Goal: Task Accomplishment & Management: Manage account settings

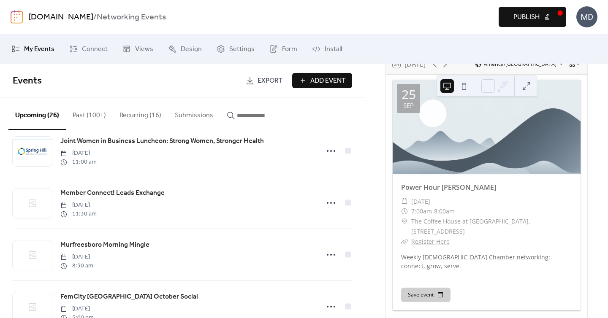
scroll to position [176, 0]
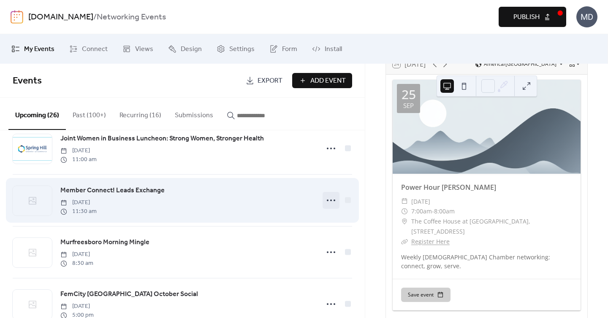
click at [330, 201] on icon at bounding box center [331, 201] width 14 height 14
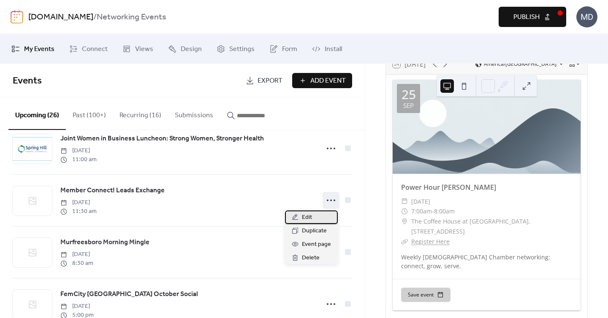
click at [327, 217] on div "Edit" at bounding box center [311, 218] width 53 height 14
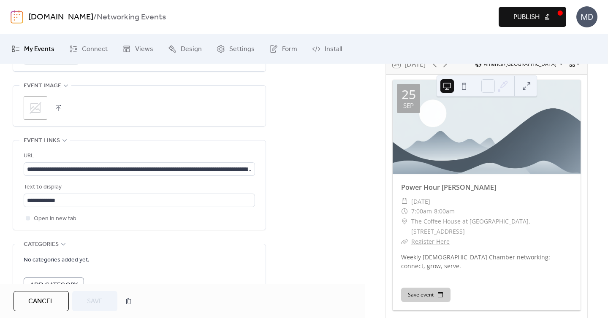
scroll to position [436, 0]
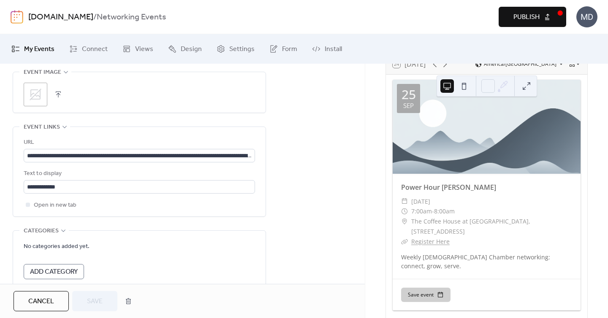
click at [39, 90] on icon at bounding box center [36, 95] width 12 height 12
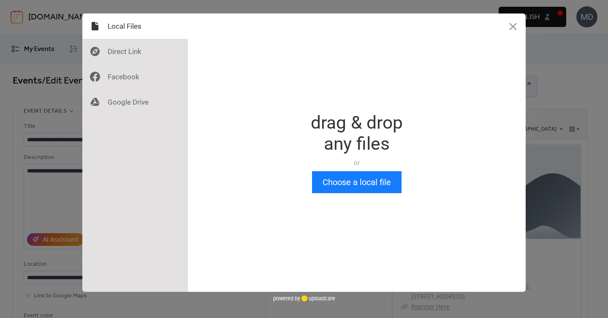
scroll to position [0, 0]
click at [150, 95] on div at bounding box center [135, 101] width 106 height 25
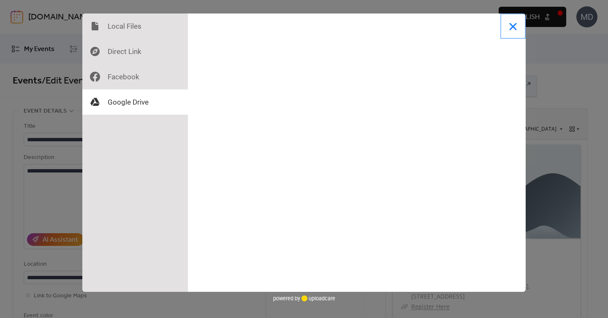
click at [518, 24] on button "Close" at bounding box center [512, 26] width 25 height 25
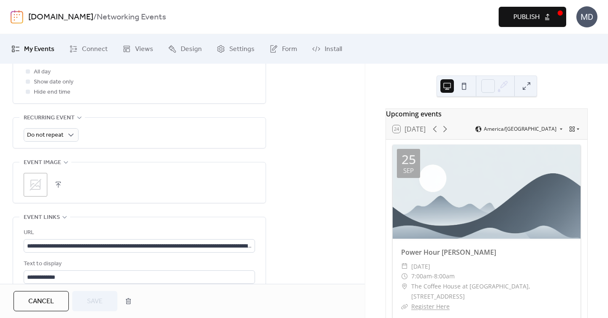
scroll to position [383, 0]
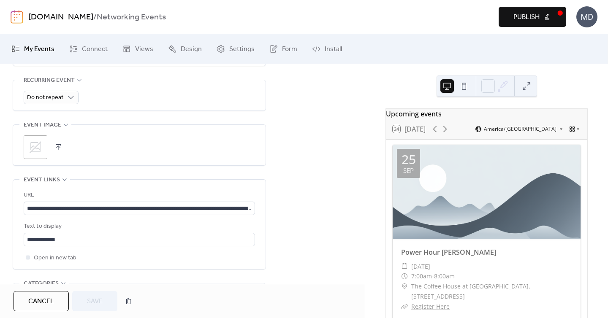
click at [41, 152] on icon at bounding box center [36, 148] width 14 height 14
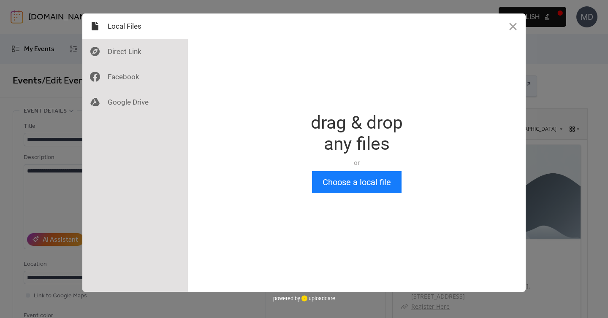
scroll to position [0, 0]
click at [364, 183] on button "Choose a local file" at bounding box center [356, 182] width 89 height 22
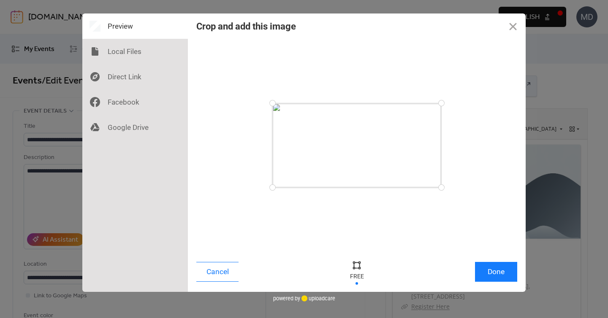
click at [484, 258] on div "Cancel Done" at bounding box center [357, 274] width 338 height 36
click at [485, 267] on button "Done" at bounding box center [496, 272] width 42 height 20
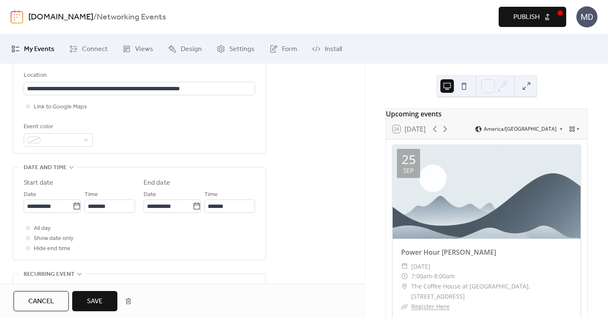
scroll to position [211, 0]
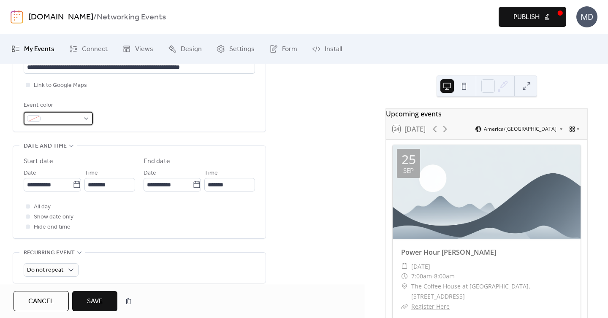
click at [48, 123] on span at bounding box center [61, 119] width 35 height 10
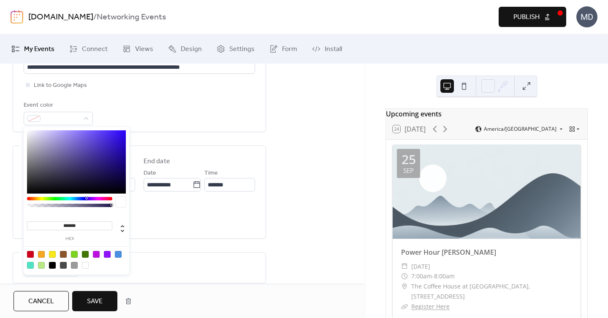
click at [41, 263] on div at bounding box center [41, 265] width 7 height 7
type input "*******"
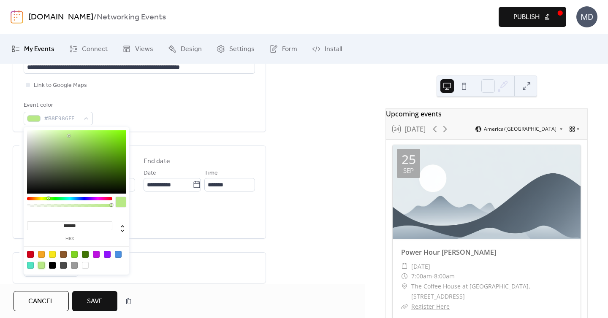
click at [95, 302] on span "Save" at bounding box center [95, 302] width 16 height 10
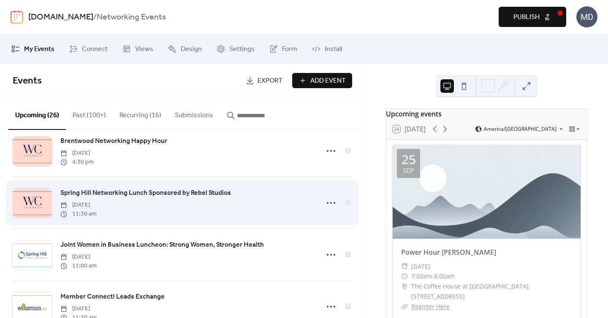
scroll to position [150, 0]
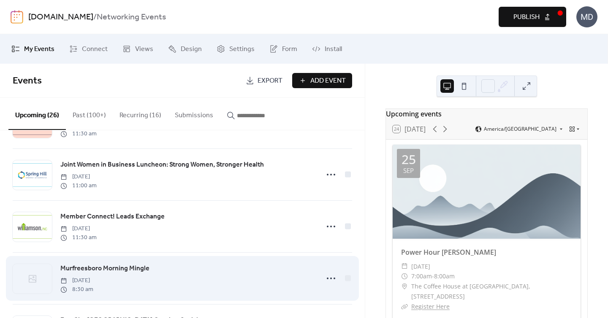
click at [248, 269] on div "Murfreesboro Morning Mingle Thursday, October 2, 2025 8:30 am" at bounding box center [187, 278] width 254 height 30
click at [324, 279] on icon at bounding box center [331, 279] width 14 height 14
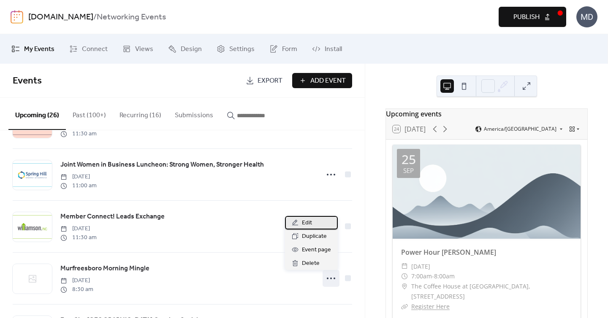
click at [309, 220] on span "Edit" at bounding box center [307, 223] width 10 height 10
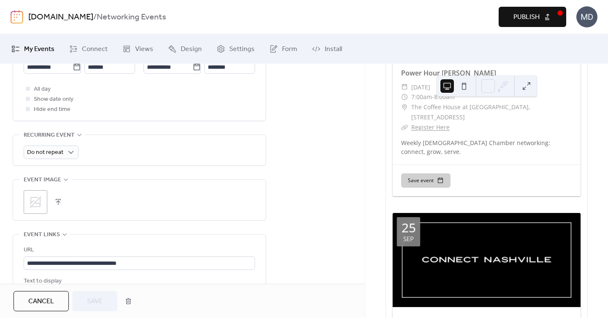
scroll to position [399, 0]
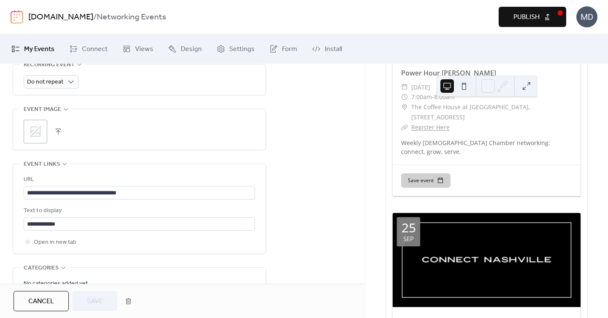
click at [55, 130] on button "button" at bounding box center [58, 132] width 12 height 12
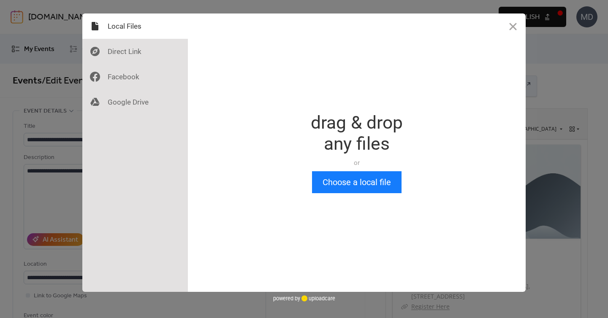
scroll to position [0, 0]
click at [328, 190] on button "Choose a local file" at bounding box center [356, 182] width 89 height 22
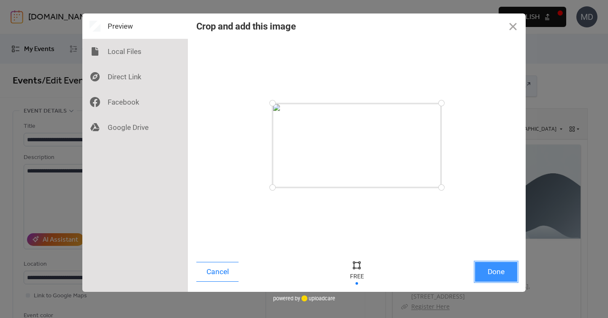
click at [494, 269] on button "Done" at bounding box center [496, 272] width 42 height 20
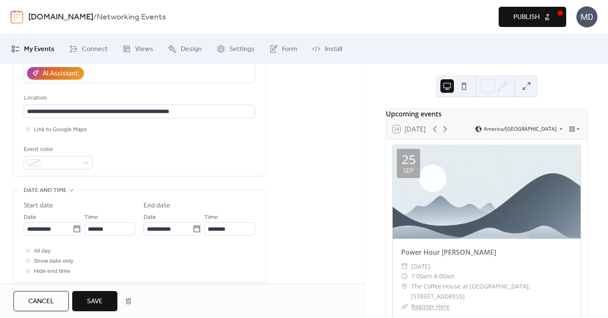
scroll to position [116, 0]
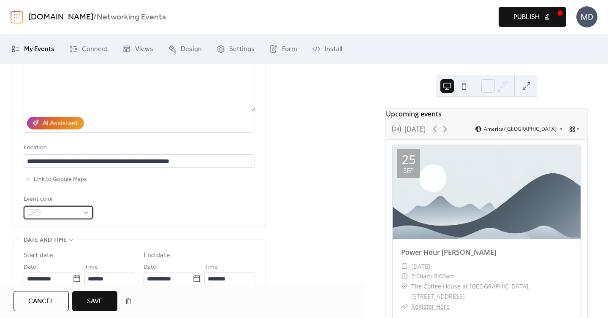
click at [71, 214] on span at bounding box center [61, 213] width 35 height 10
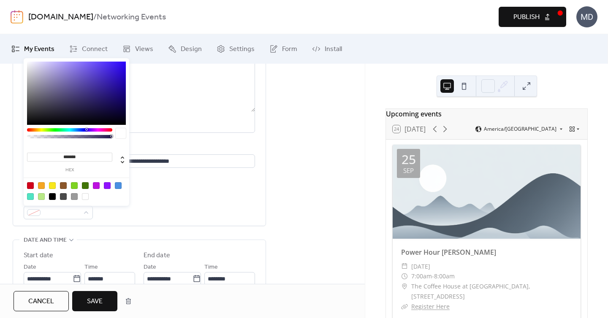
click at [170, 197] on div "Event color" at bounding box center [139, 207] width 231 height 25
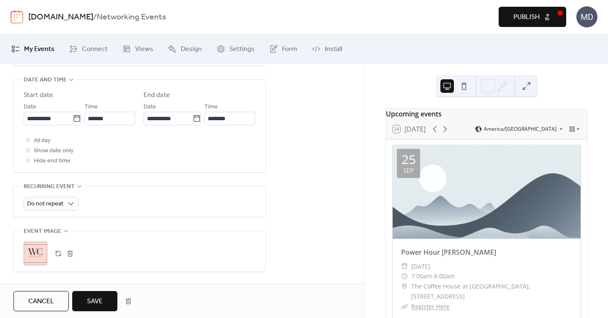
scroll to position [338, 0]
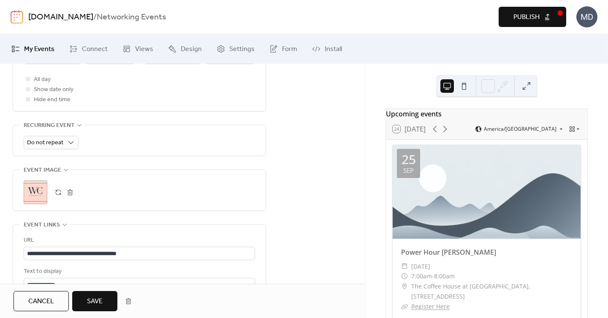
click at [103, 303] on span "Save" at bounding box center [95, 302] width 16 height 10
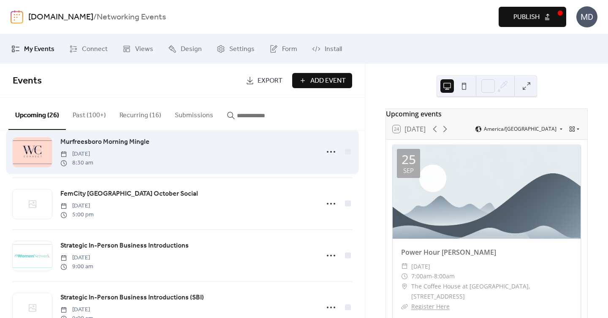
scroll to position [324, 0]
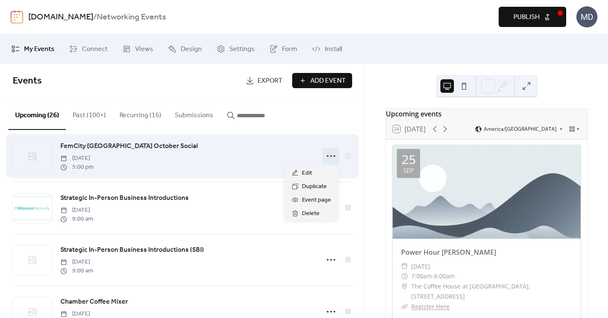
click at [326, 155] on icon at bounding box center [331, 156] width 14 height 14
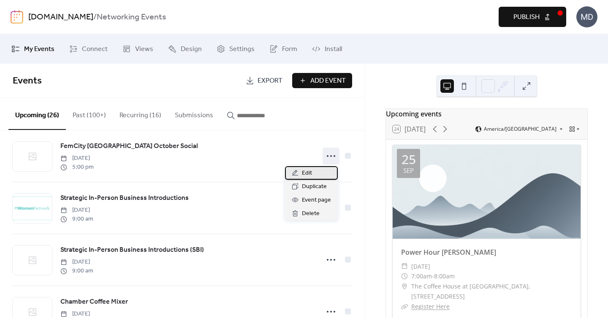
click at [310, 174] on span "Edit" at bounding box center [307, 173] width 10 height 10
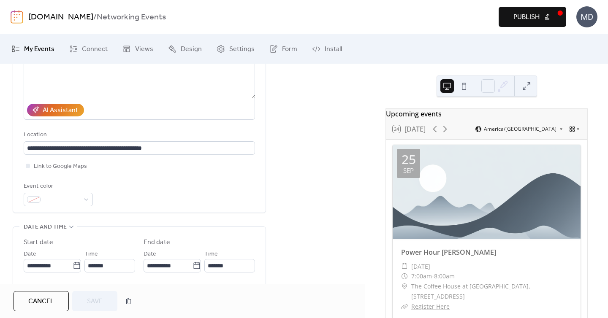
scroll to position [210, 0]
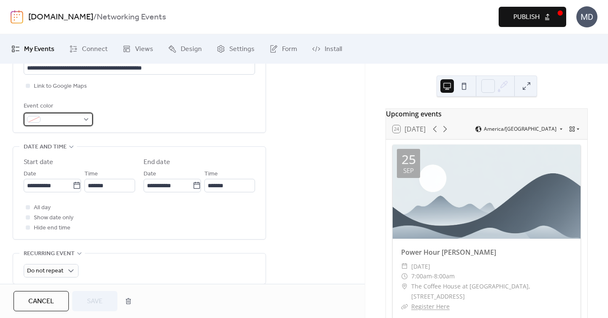
click at [51, 120] on span at bounding box center [61, 120] width 35 height 10
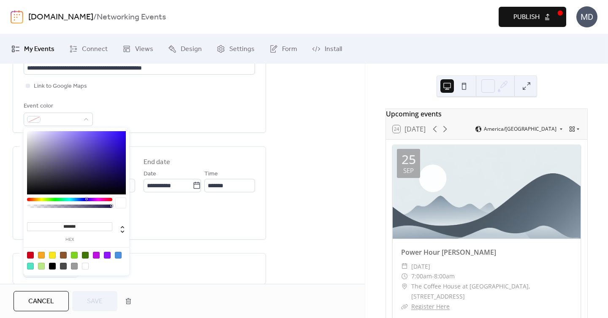
click at [51, 254] on div at bounding box center [52, 255] width 7 height 7
type input "*******"
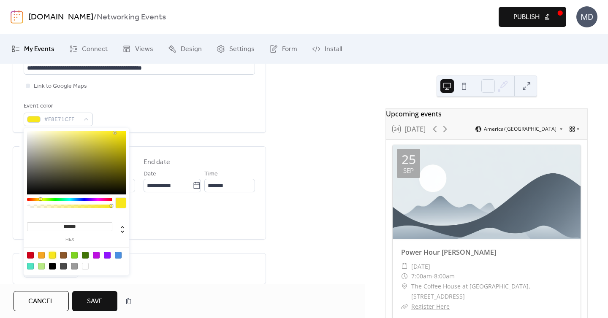
click at [173, 122] on div "Event color #F8E71CFF" at bounding box center [139, 113] width 231 height 25
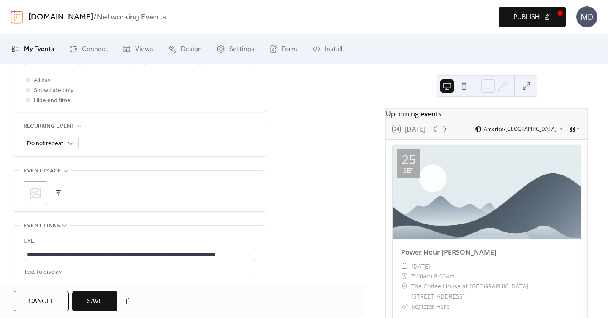
scroll to position [367, 0]
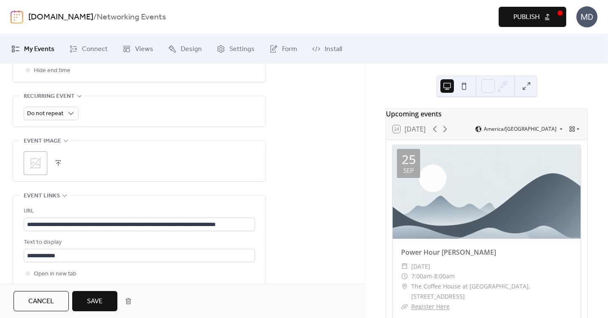
click at [42, 168] on div ";" at bounding box center [36, 164] width 24 height 24
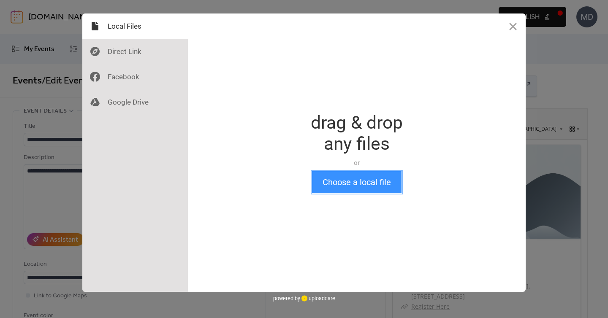
click at [327, 177] on button "Choose a local file" at bounding box center [356, 182] width 89 height 22
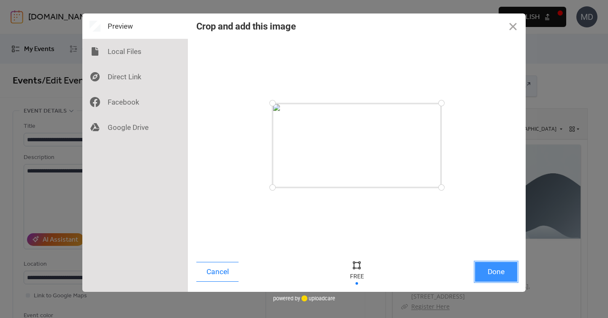
click at [491, 270] on button "Done" at bounding box center [496, 272] width 42 height 20
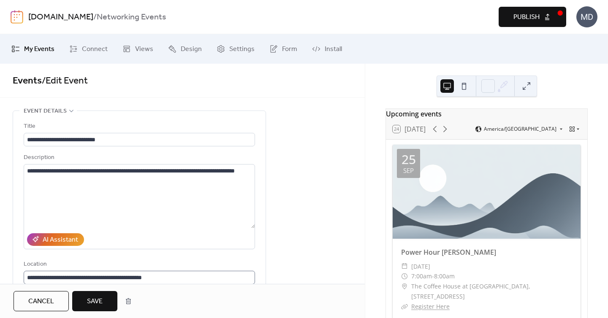
scroll to position [0, 0]
click at [103, 299] on button "Save" at bounding box center [94, 301] width 45 height 20
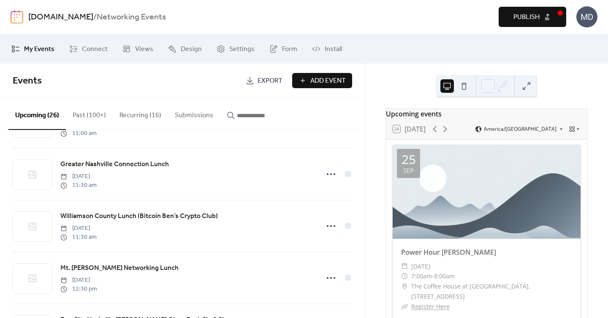
scroll to position [1187, 0]
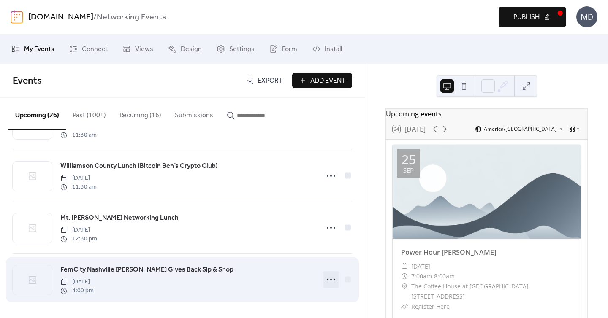
click at [327, 281] on icon at bounding box center [331, 280] width 14 height 14
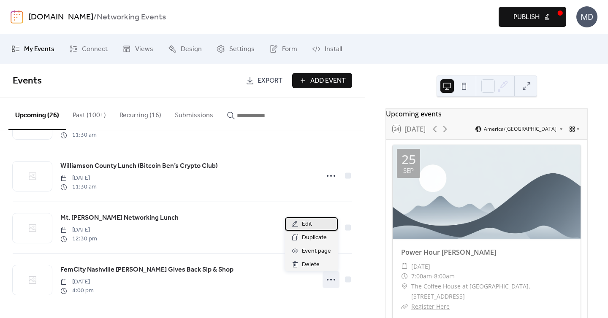
click at [304, 224] on span "Edit" at bounding box center [307, 224] width 10 height 10
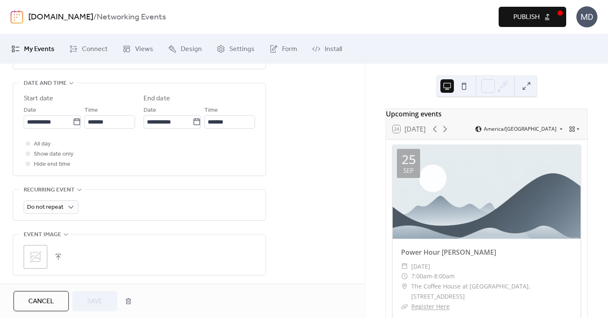
scroll to position [311, 0]
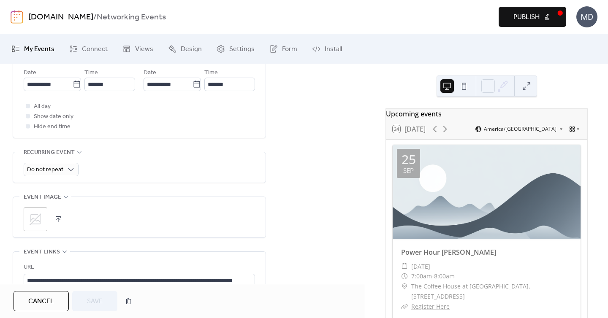
click at [43, 214] on div ";" at bounding box center [36, 220] width 24 height 24
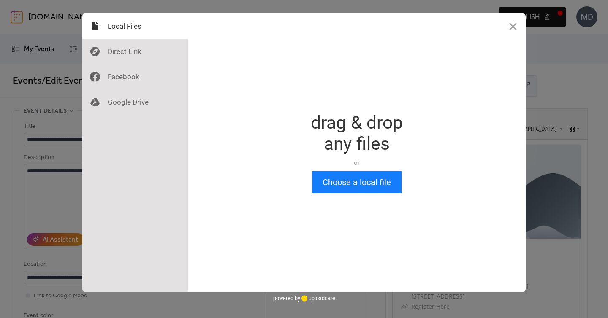
scroll to position [0, 0]
click at [334, 188] on button "Choose a local file" at bounding box center [356, 182] width 89 height 22
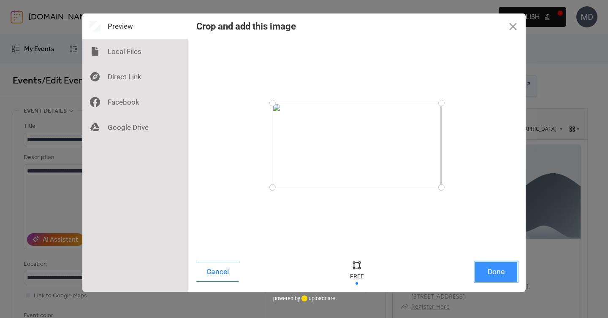
click at [498, 270] on button "Done" at bounding box center [496, 272] width 42 height 20
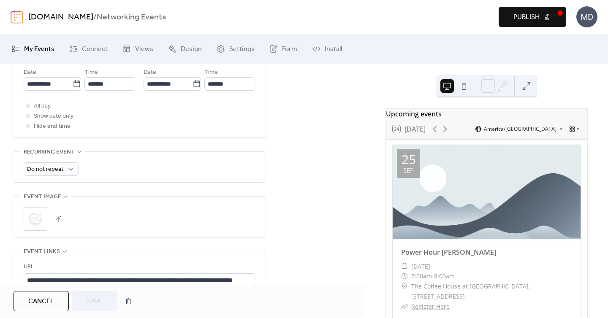
scroll to position [340, 0]
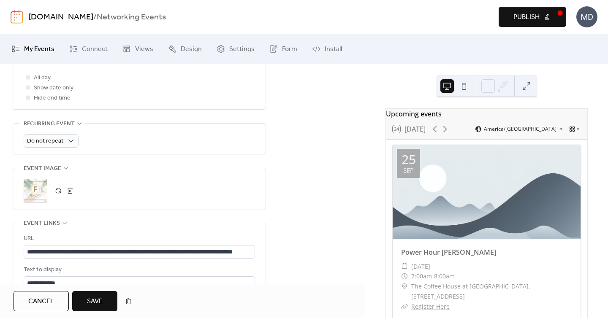
click at [101, 301] on span "Save" at bounding box center [95, 302] width 16 height 10
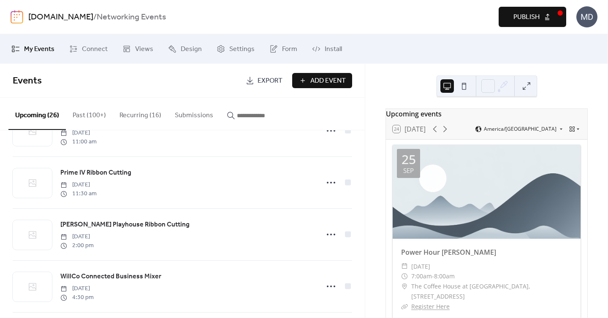
scroll to position [786, 0]
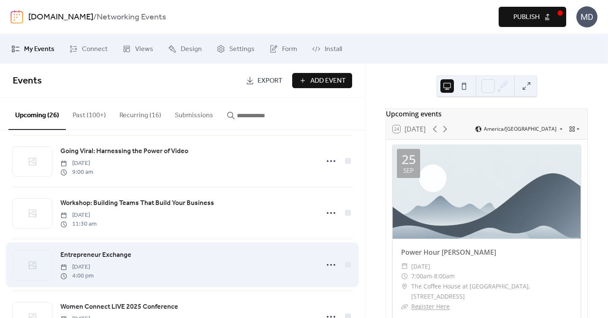
click at [123, 256] on span "Entrepreneur Exchange" at bounding box center [95, 255] width 71 height 10
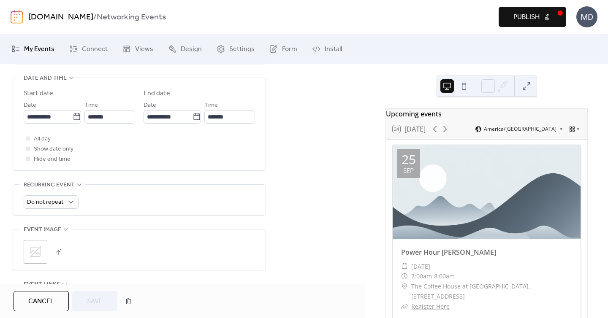
scroll to position [287, 0]
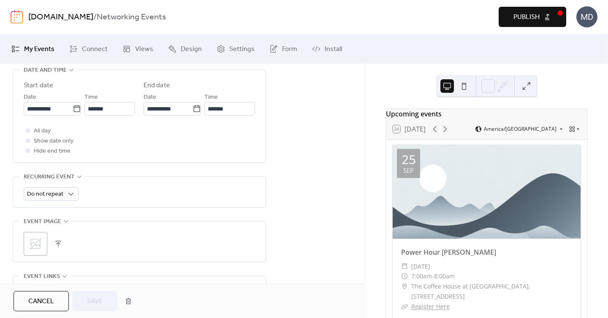
click at [44, 239] on div ";" at bounding box center [36, 244] width 24 height 24
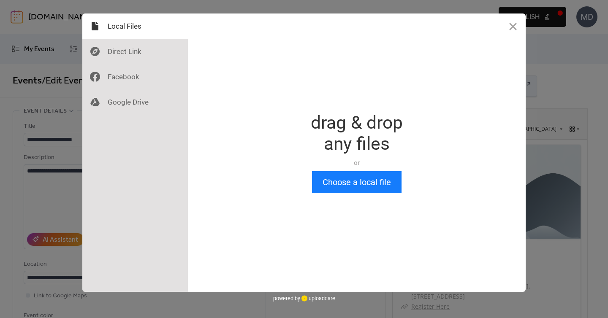
scroll to position [0, 0]
click at [330, 182] on button "Choose a local file" at bounding box center [356, 182] width 89 height 22
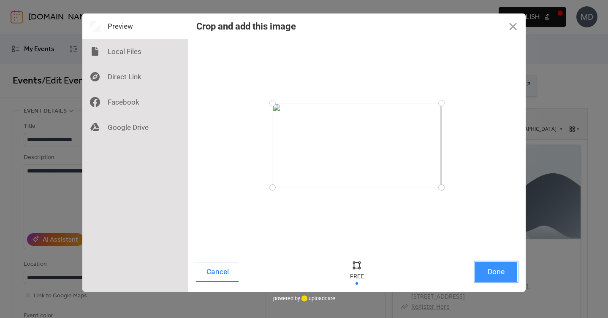
click at [511, 275] on button "Done" at bounding box center [496, 272] width 42 height 20
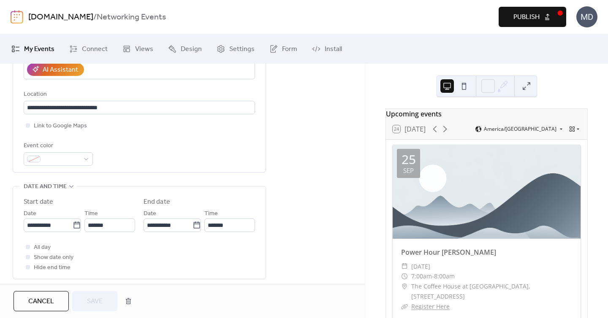
scroll to position [217, 0]
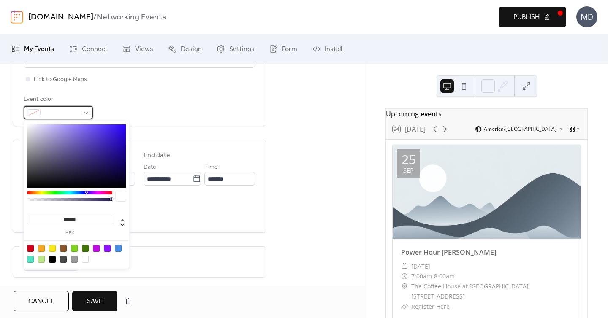
click at [49, 110] on span at bounding box center [61, 113] width 35 height 10
click at [75, 244] on div at bounding box center [76, 254] width 107 height 27
click at [76, 249] on div at bounding box center [74, 248] width 7 height 7
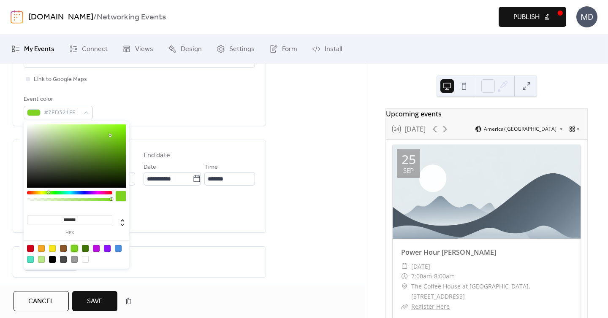
click at [40, 259] on div at bounding box center [41, 259] width 7 height 7
type input "*******"
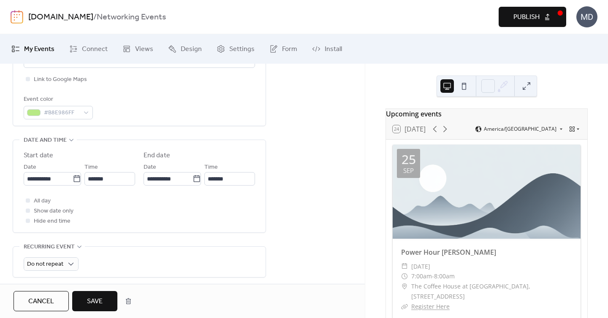
click at [104, 305] on button "Save" at bounding box center [94, 301] width 45 height 20
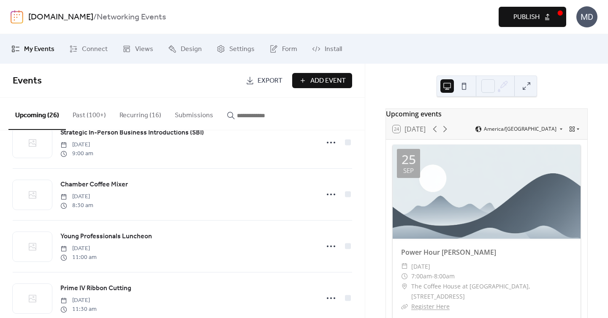
scroll to position [442, 0]
click at [110, 289] on span "Prime IV Ribbon Cutting" at bounding box center [95, 288] width 71 height 10
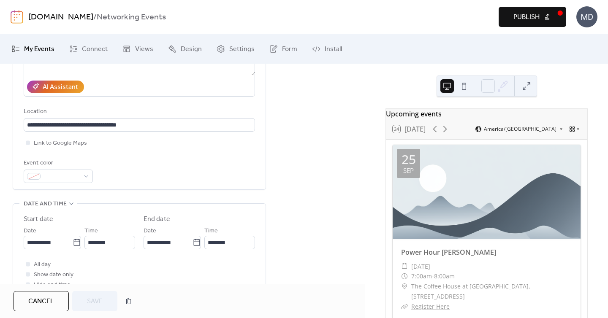
scroll to position [178, 0]
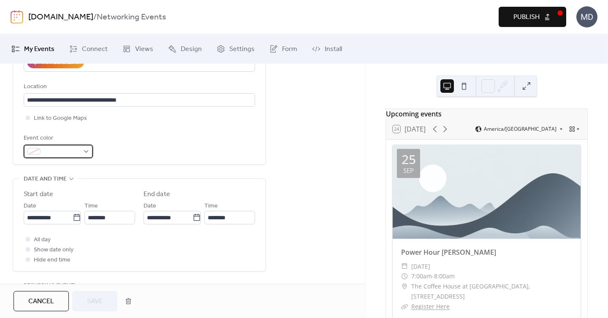
click at [60, 156] on span at bounding box center [61, 152] width 35 height 10
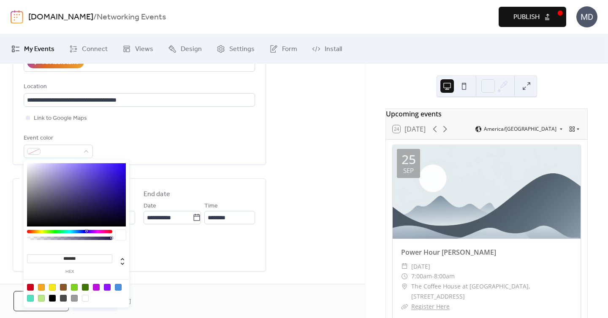
click at [119, 286] on div at bounding box center [118, 287] width 7 height 7
type input "*******"
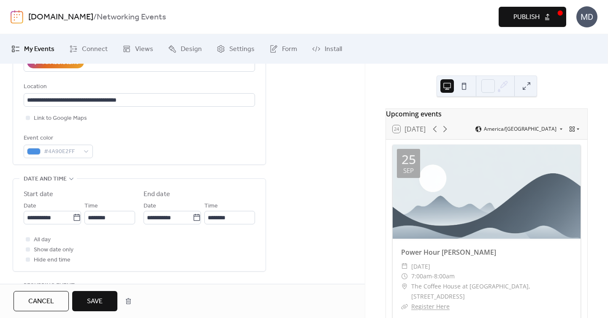
click at [166, 251] on div "All day Show date only Hide end time" at bounding box center [139, 250] width 231 height 30
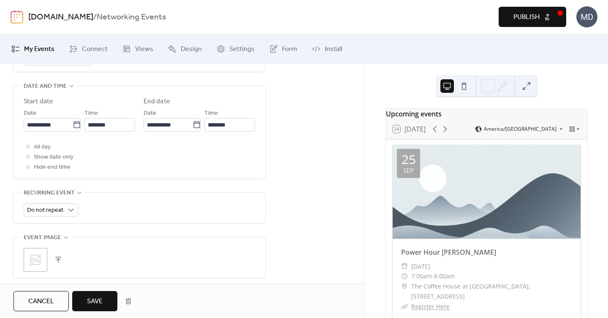
scroll to position [276, 0]
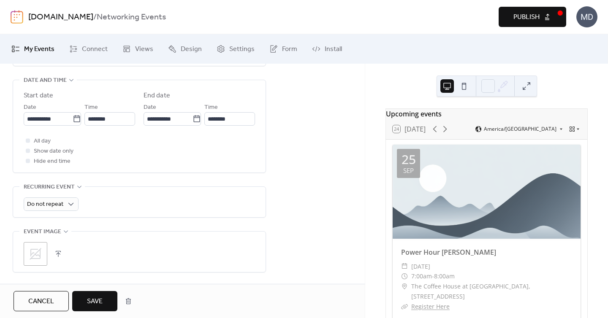
click at [49, 250] on div ";" at bounding box center [139, 254] width 231 height 24
click at [43, 252] on div ";" at bounding box center [36, 254] width 24 height 24
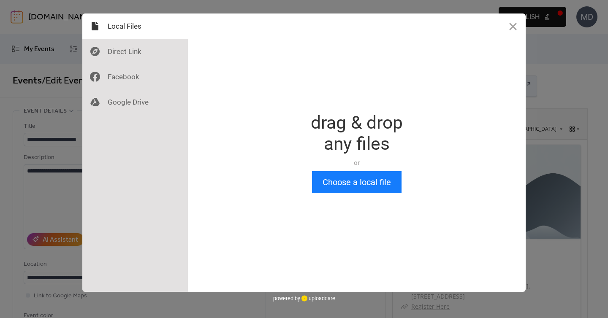
scroll to position [0, 0]
click at [344, 184] on button "Choose a local file" at bounding box center [356, 182] width 89 height 22
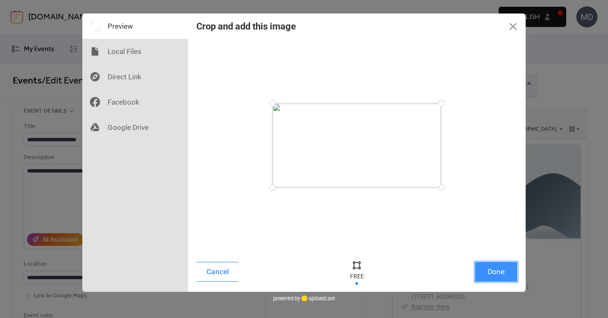
click at [490, 275] on button "Done" at bounding box center [496, 272] width 42 height 20
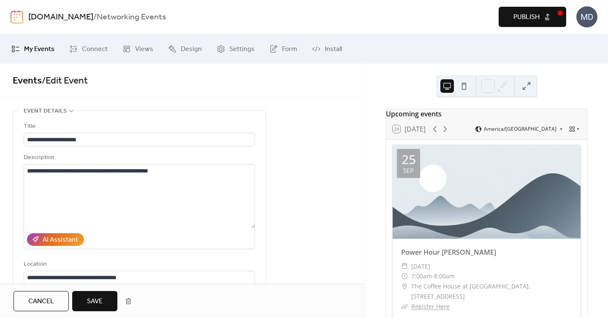
click at [82, 294] on button "Save" at bounding box center [94, 301] width 45 height 20
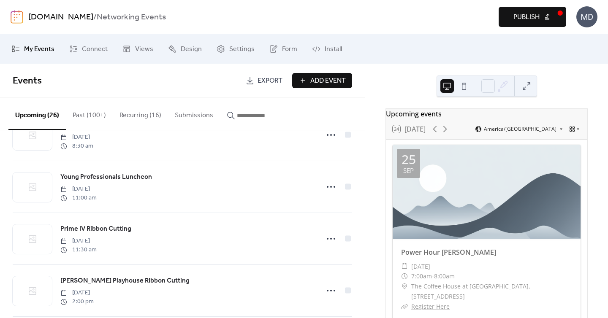
scroll to position [523, 0]
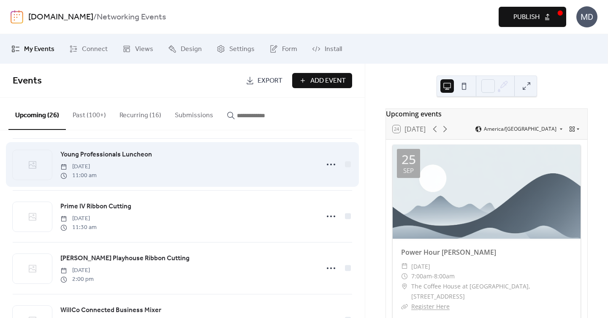
click at [96, 162] on span "Thursday, October 9, 2025" at bounding box center [78, 166] width 36 height 9
click at [97, 156] on span "Young Professionals Luncheon" at bounding box center [106, 155] width 92 height 10
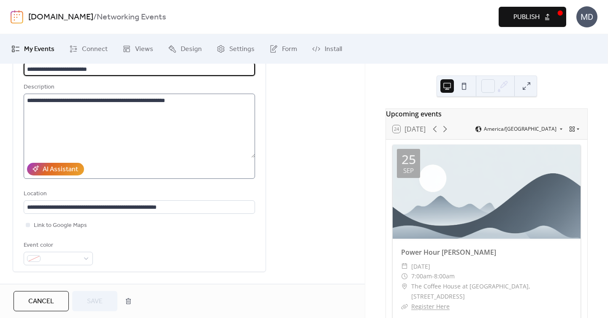
scroll to position [0, 0]
click at [51, 255] on span at bounding box center [61, 259] width 35 height 10
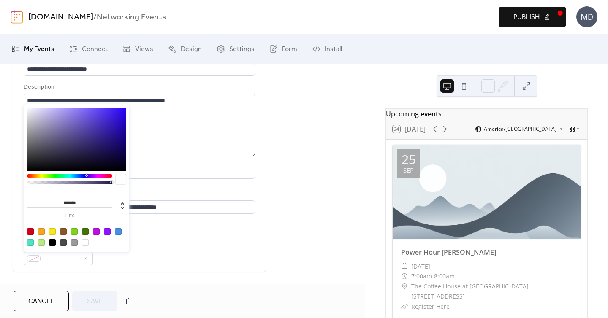
click at [41, 243] on div at bounding box center [41, 242] width 7 height 7
type input "*******"
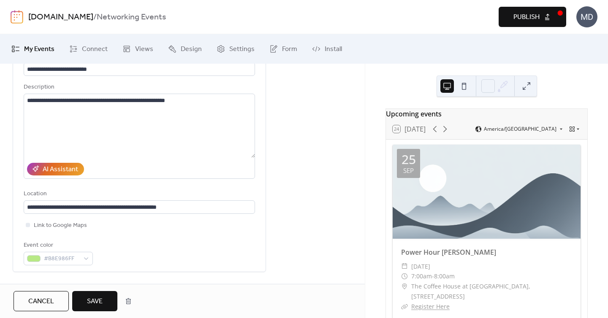
click at [135, 257] on div "Event color #B8E986FF" at bounding box center [139, 253] width 231 height 25
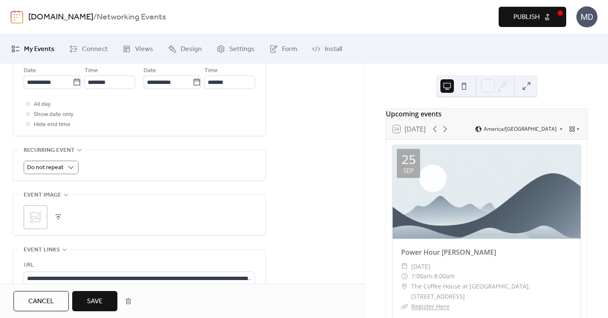
scroll to position [337, 0]
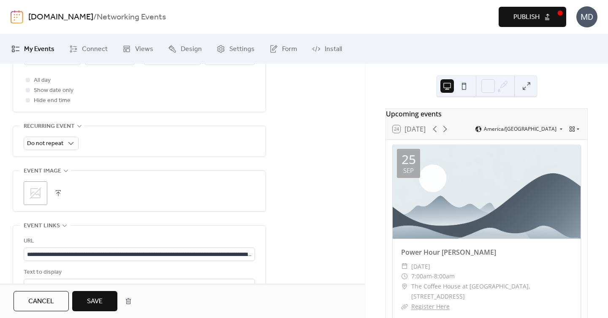
click at [38, 193] on icon at bounding box center [36, 194] width 14 height 14
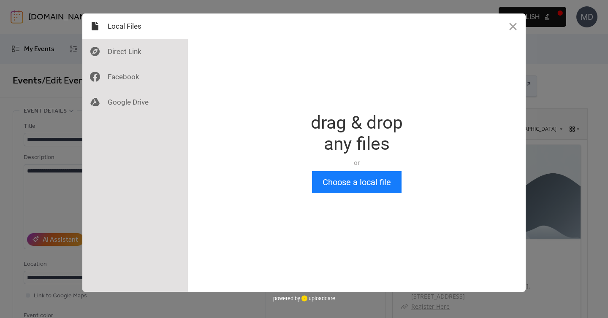
scroll to position [0, 0]
click at [333, 173] on button "Choose a local file" at bounding box center [356, 182] width 89 height 22
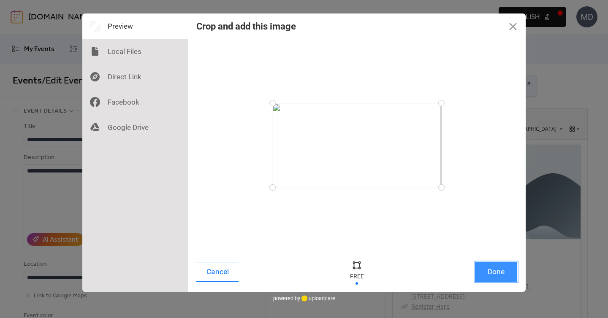
click at [500, 265] on button "Done" at bounding box center [496, 272] width 42 height 20
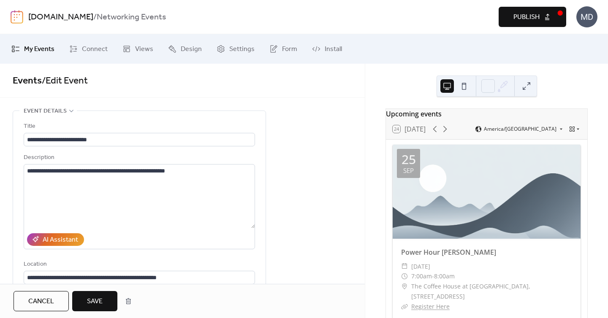
click at [100, 297] on span "Save" at bounding box center [95, 302] width 16 height 10
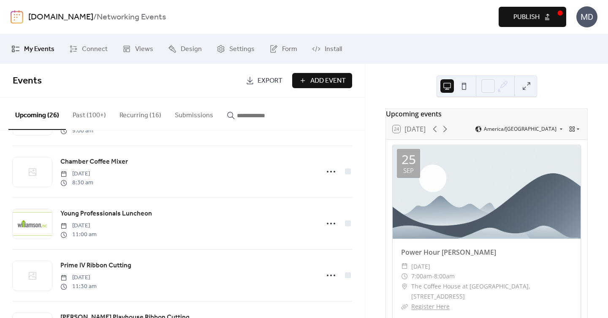
scroll to position [394, 0]
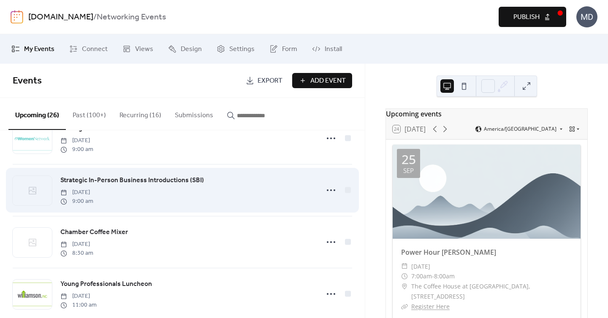
click at [98, 178] on span "Strategic In-Person Business Introductions (SBI)" at bounding box center [131, 181] width 143 height 10
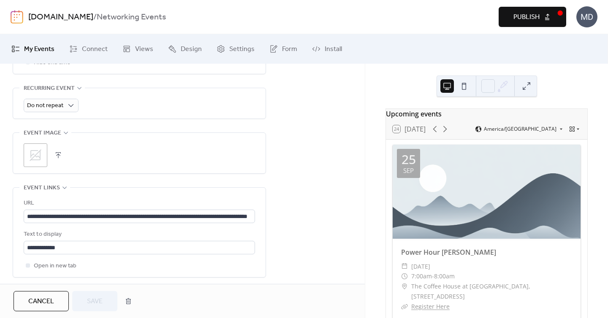
scroll to position [291, 0]
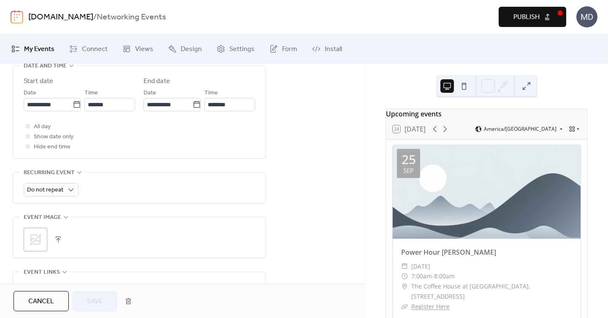
click at [44, 242] on div ";" at bounding box center [36, 240] width 24 height 24
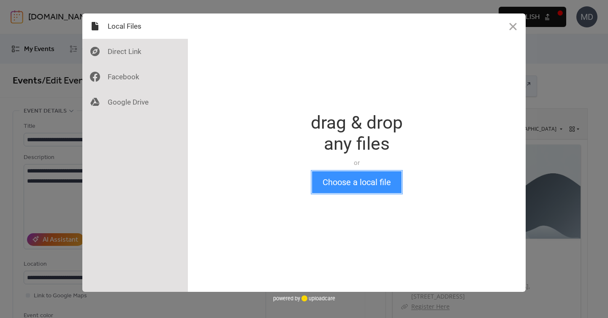
click at [329, 179] on button "Choose a local file" at bounding box center [356, 182] width 89 height 22
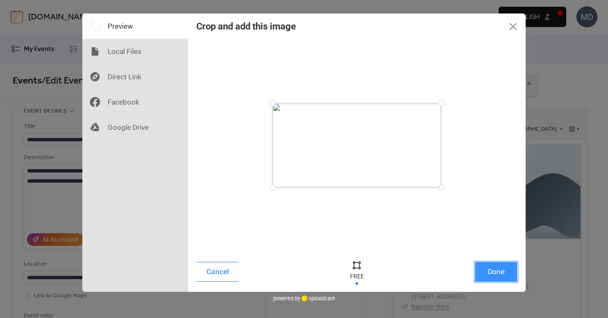
click at [487, 263] on button "Done" at bounding box center [496, 272] width 42 height 20
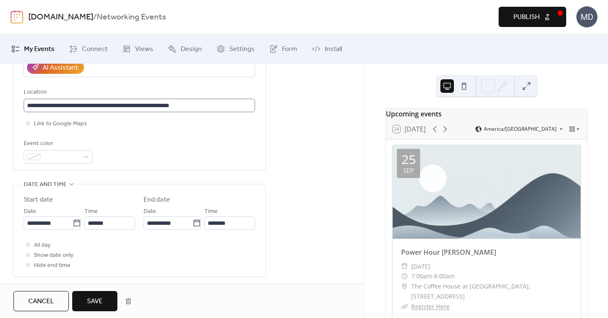
scroll to position [412, 0]
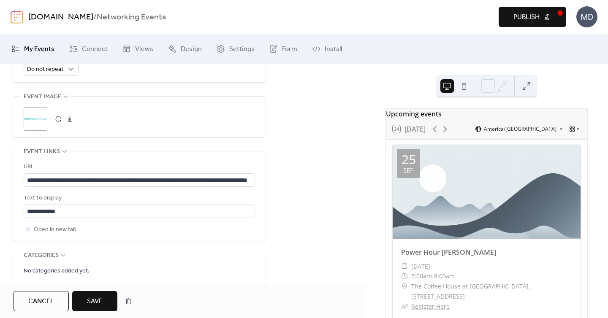
click at [103, 294] on button "Save" at bounding box center [94, 301] width 45 height 20
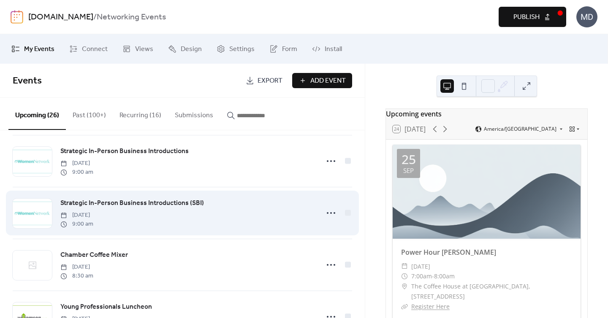
scroll to position [366, 0]
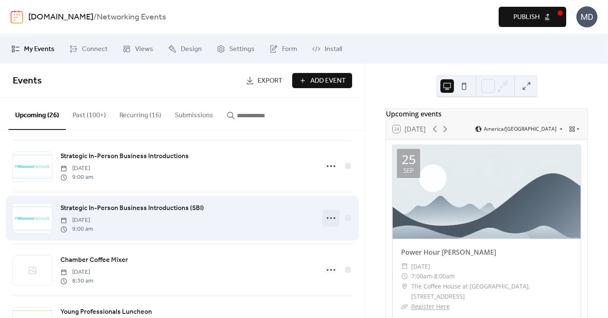
click at [327, 219] on circle at bounding box center [328, 218] width 2 height 2
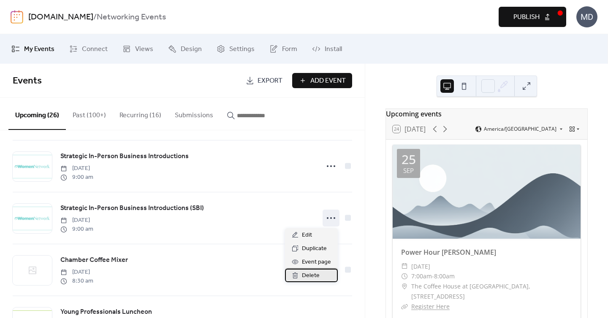
click at [315, 273] on span "Delete" at bounding box center [311, 276] width 18 height 10
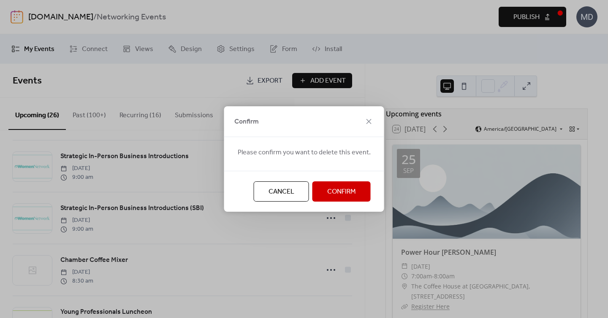
click at [333, 200] on button "Confirm" at bounding box center [341, 191] width 58 height 20
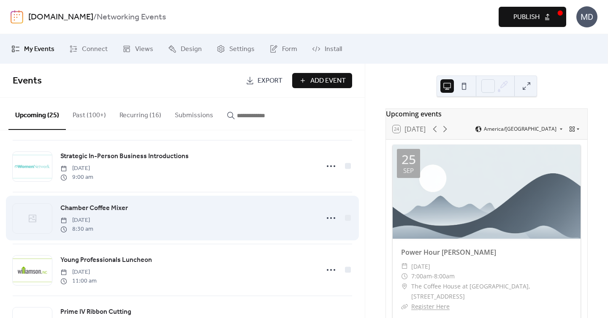
click at [111, 204] on span "Chamber Coffee Mixer" at bounding box center [94, 208] width 68 height 10
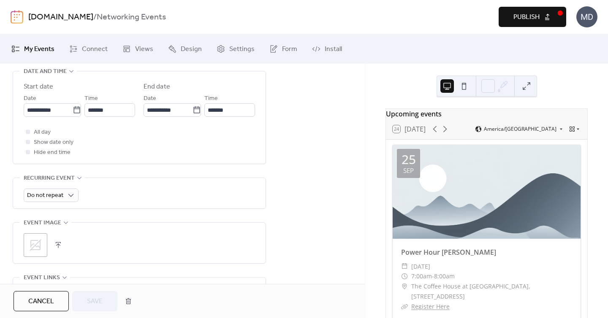
scroll to position [295, 0]
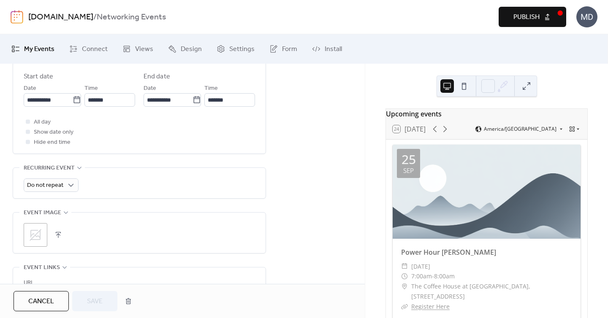
click at [35, 229] on icon at bounding box center [36, 235] width 14 height 14
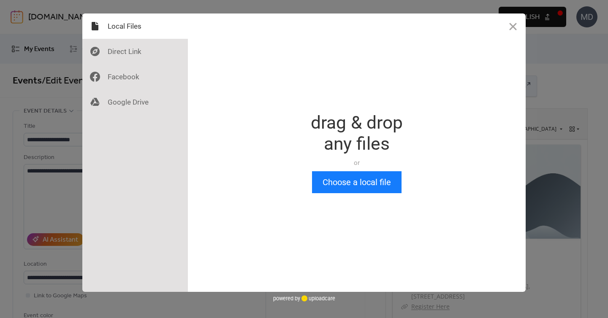
scroll to position [0, 0]
click at [352, 179] on button "Choose a local file" at bounding box center [356, 182] width 89 height 22
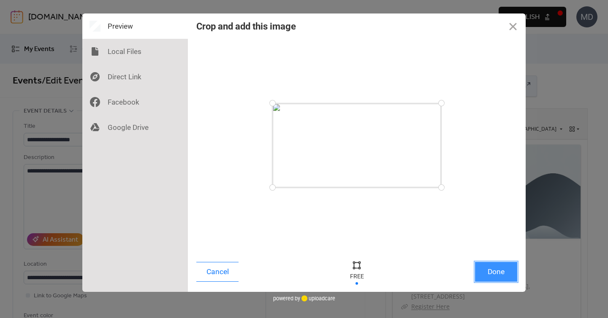
click at [488, 268] on button "Done" at bounding box center [496, 272] width 42 height 20
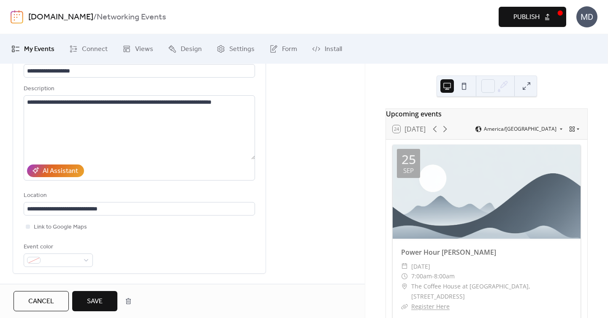
scroll to position [77, 0]
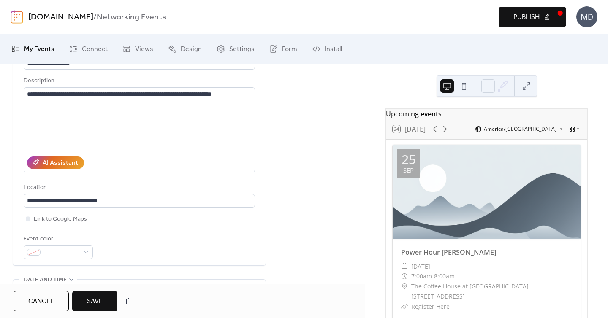
click at [104, 292] on button "Save" at bounding box center [94, 301] width 45 height 20
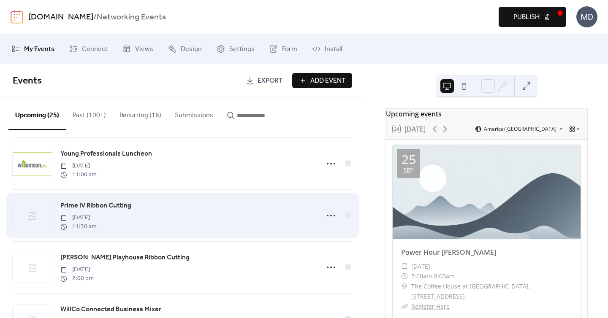
scroll to position [517, 0]
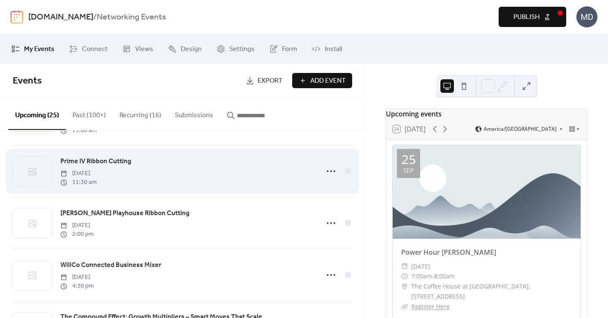
click at [89, 160] on span "Prime IV Ribbon Cutting" at bounding box center [95, 162] width 71 height 10
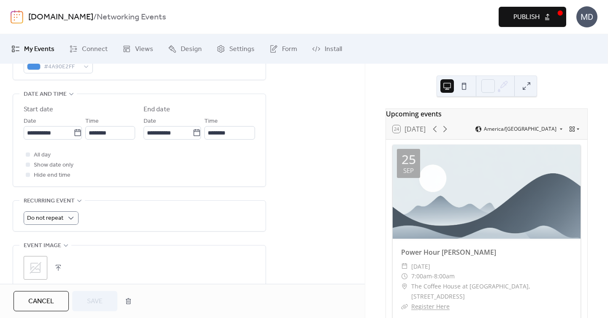
scroll to position [265, 0]
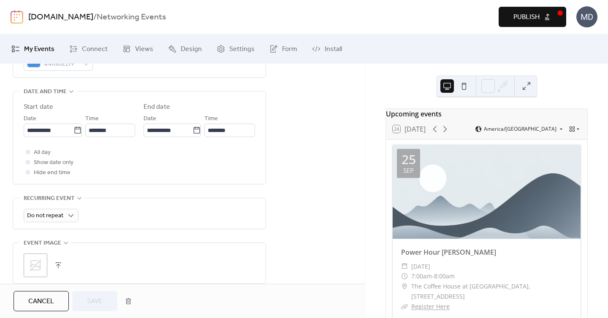
click at [40, 253] on div ";" at bounding box center [139, 263] width 231 height 41
click at [38, 261] on icon at bounding box center [36, 266] width 12 height 12
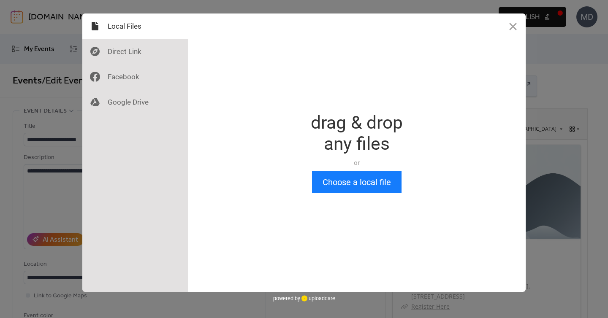
scroll to position [0, 0]
click at [317, 194] on div "Drop a file here drag & drop any files or Upload files from your computer Choos…" at bounding box center [357, 153] width 338 height 279
click at [326, 187] on button "Choose a local file" at bounding box center [356, 182] width 89 height 22
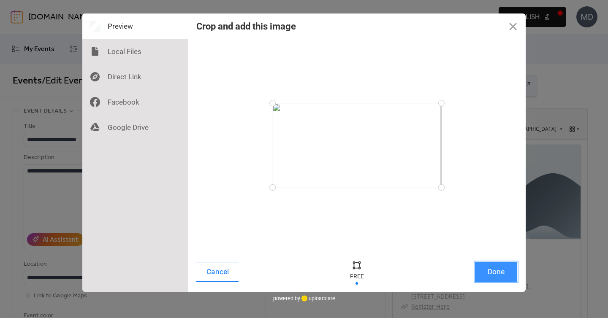
click at [485, 273] on button "Done" at bounding box center [496, 272] width 42 height 20
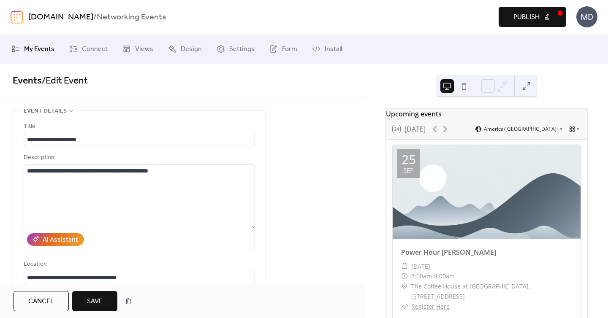
click at [105, 303] on button "Save" at bounding box center [94, 301] width 45 height 20
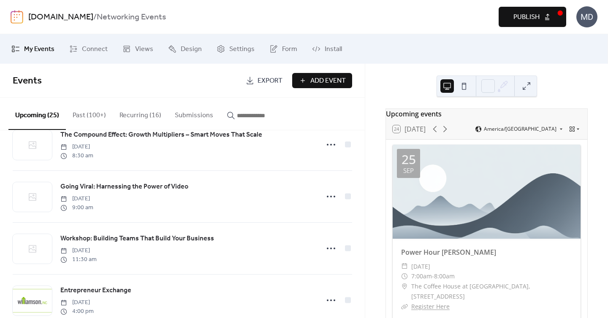
scroll to position [618, 0]
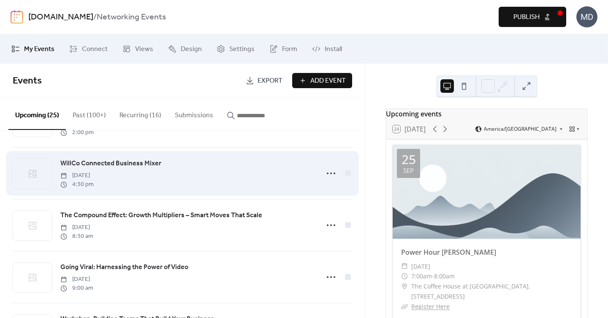
click at [110, 164] on span "WillCo Connected Business Mixer" at bounding box center [110, 164] width 101 height 10
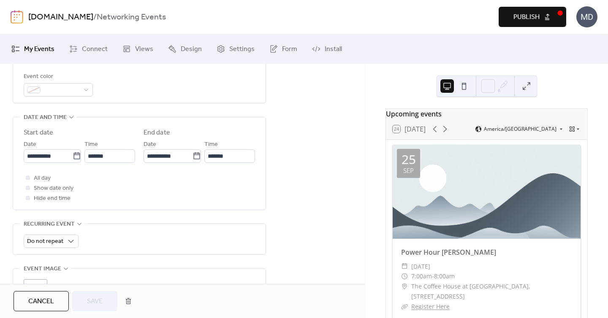
scroll to position [268, 0]
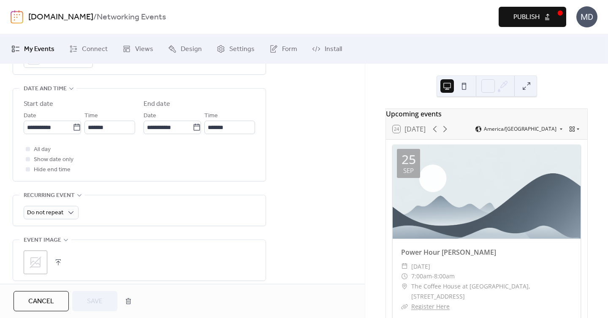
click at [42, 256] on icon at bounding box center [36, 263] width 14 height 14
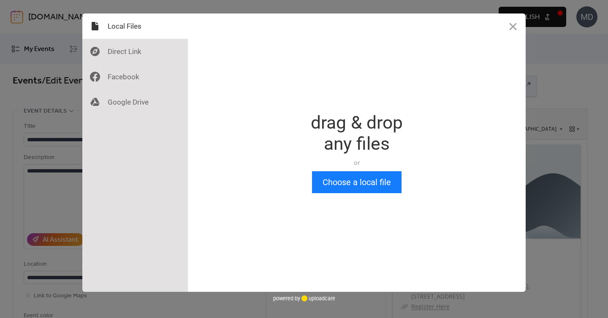
scroll to position [0, 0]
click at [322, 186] on button "Choose a local file" at bounding box center [356, 182] width 89 height 22
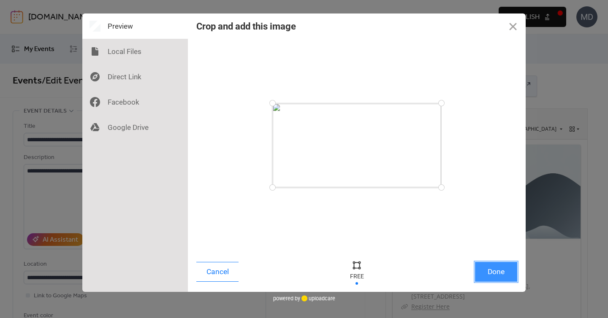
click at [488, 269] on button "Done" at bounding box center [496, 272] width 42 height 20
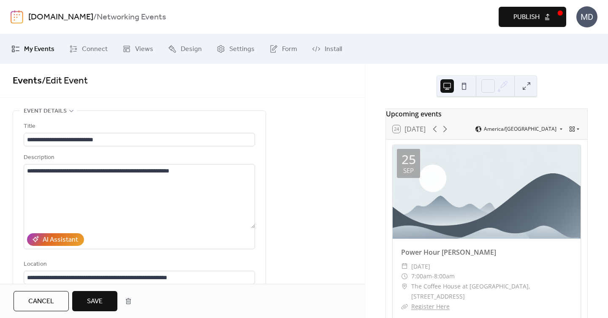
click at [91, 300] on span "Save" at bounding box center [95, 302] width 16 height 10
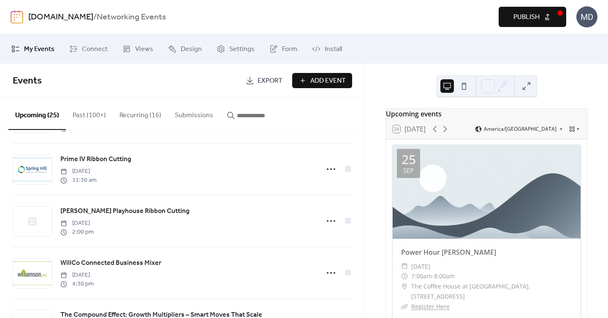
scroll to position [521, 0]
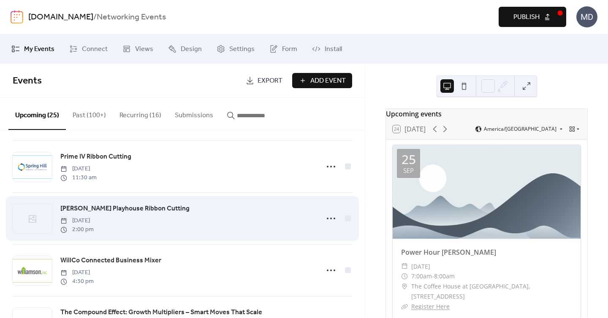
click at [103, 206] on span "Maddy’s Playhouse Ribbon Cutting" at bounding box center [124, 209] width 129 height 10
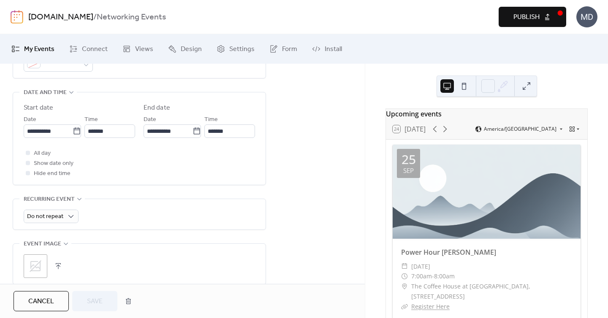
scroll to position [269, 0]
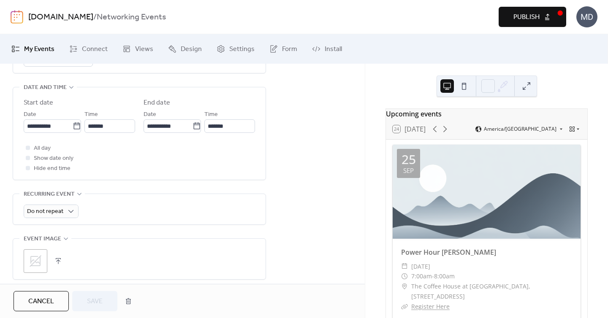
click at [41, 259] on icon at bounding box center [36, 261] width 14 height 14
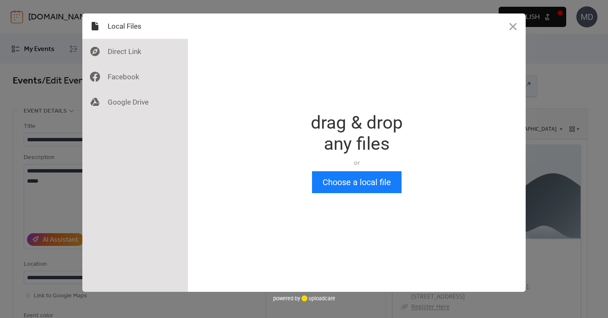
scroll to position [0, 0]
click at [328, 182] on button "Choose a local file" at bounding box center [356, 182] width 89 height 22
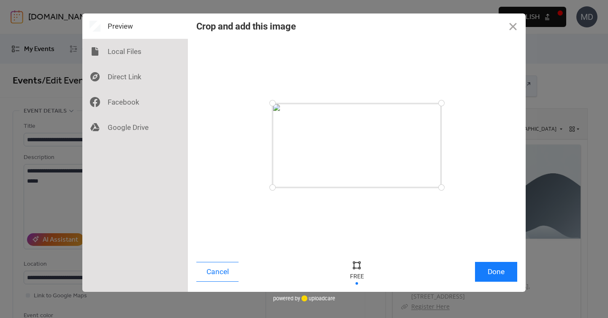
click at [501, 261] on div "Cancel Done" at bounding box center [357, 274] width 338 height 36
click at [498, 268] on button "Done" at bounding box center [496, 272] width 42 height 20
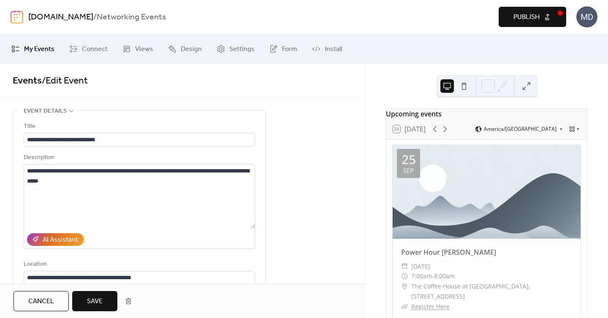
click at [108, 306] on button "Save" at bounding box center [94, 301] width 45 height 20
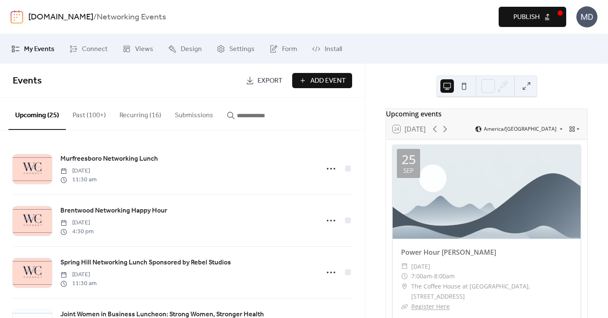
click at [129, 111] on button "Recurring (16)" at bounding box center [140, 113] width 55 height 31
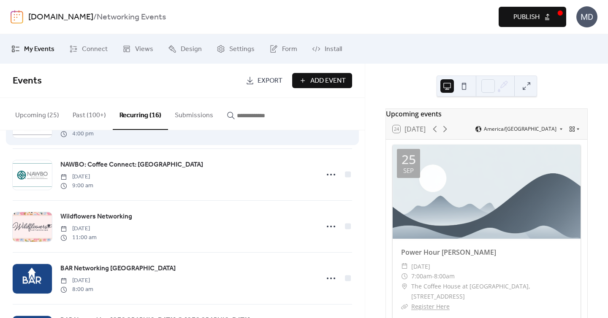
scroll to position [129, 0]
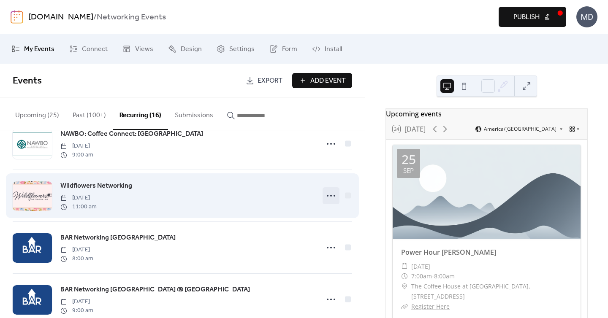
click at [324, 192] on icon at bounding box center [331, 196] width 14 height 14
click at [324, 193] on icon at bounding box center [331, 196] width 14 height 14
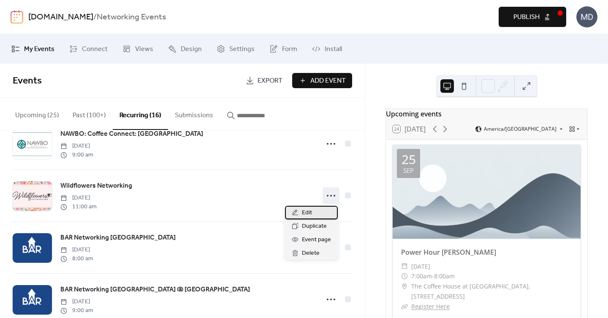
click at [313, 212] on div "Edit" at bounding box center [311, 213] width 53 height 14
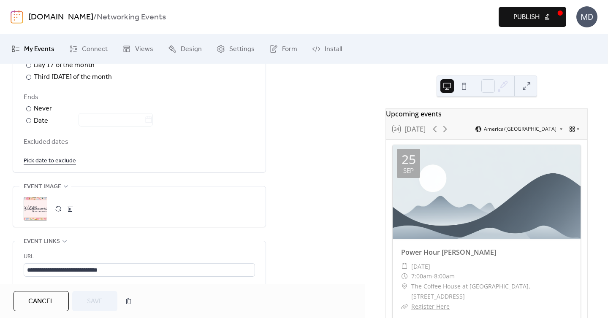
scroll to position [528, 0]
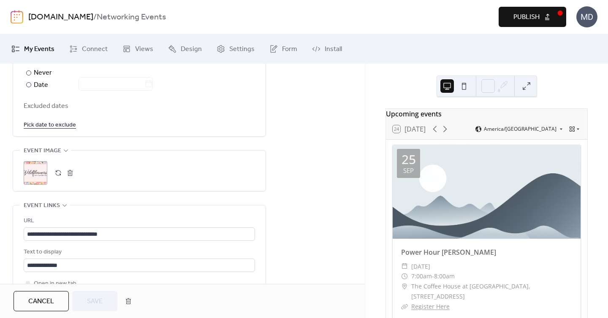
click at [50, 298] on span "Cancel" at bounding box center [41, 302] width 26 height 10
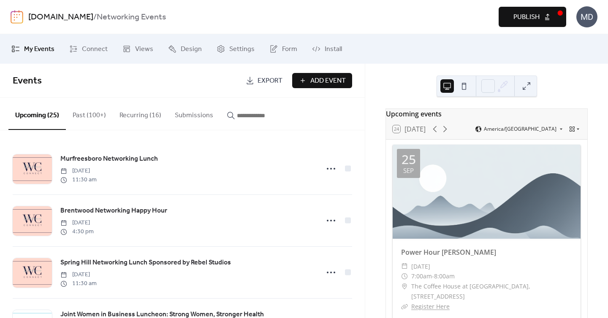
click at [127, 120] on button "Recurring (16)" at bounding box center [140, 113] width 55 height 31
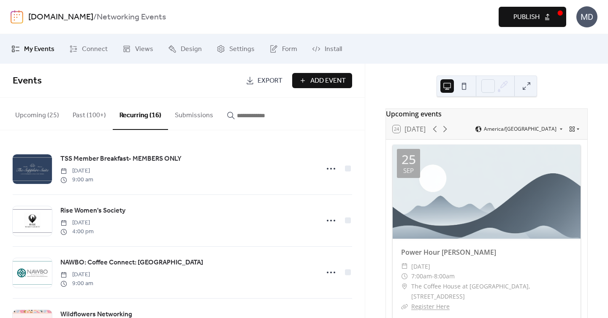
click at [77, 114] on button "Past (100+)" at bounding box center [89, 113] width 47 height 31
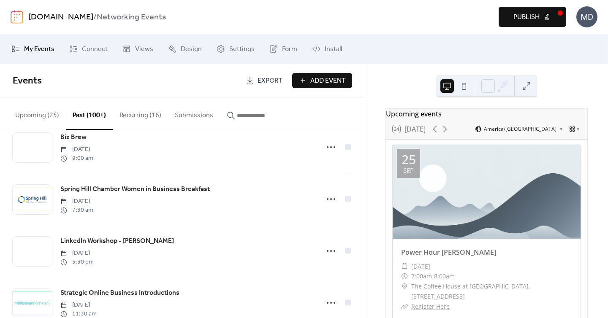
scroll to position [1706, 0]
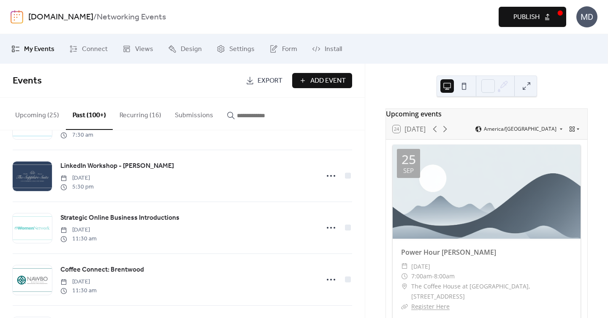
click at [121, 119] on button "Recurring (16)" at bounding box center [140, 113] width 55 height 31
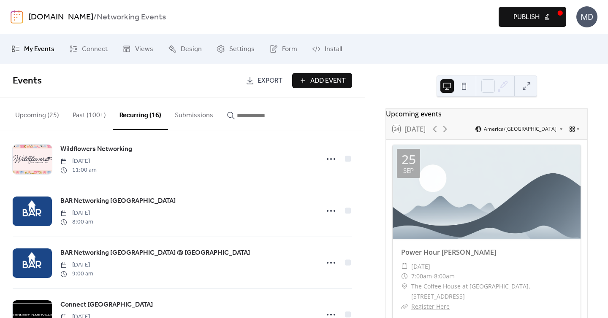
scroll to position [160, 0]
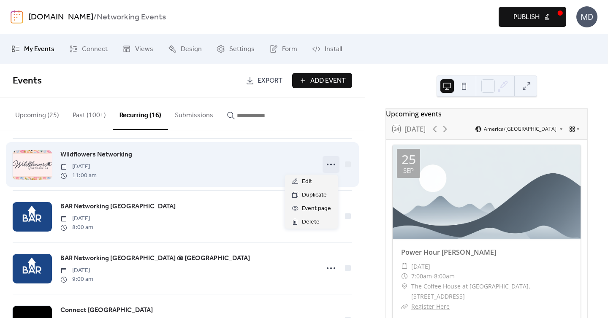
click at [330, 164] on icon at bounding box center [331, 165] width 14 height 14
click at [332, 164] on icon at bounding box center [331, 165] width 14 height 14
click at [349, 163] on div at bounding box center [348, 164] width 8 height 8
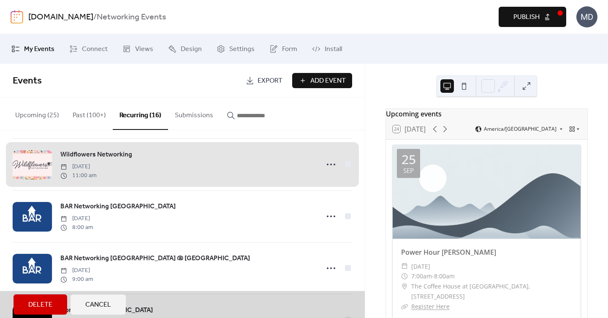
click at [50, 297] on button "Delete" at bounding box center [41, 305] width 54 height 20
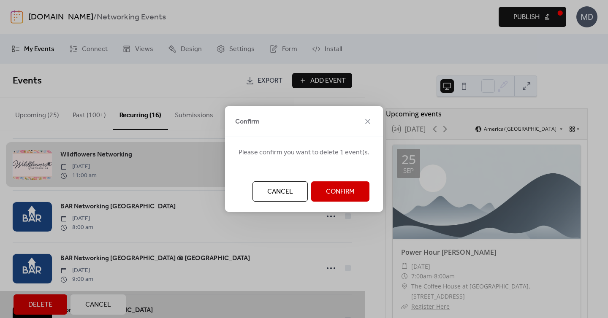
click at [360, 187] on button "Confirm" at bounding box center [340, 191] width 58 height 20
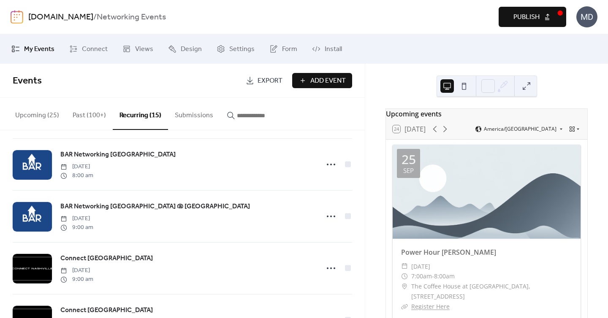
click at [49, 118] on button "Upcoming (25)" at bounding box center [36, 113] width 57 height 31
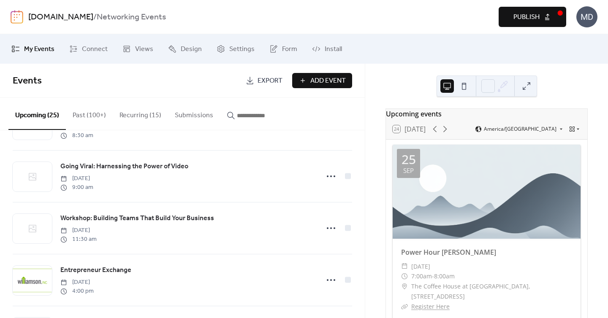
scroll to position [681, 0]
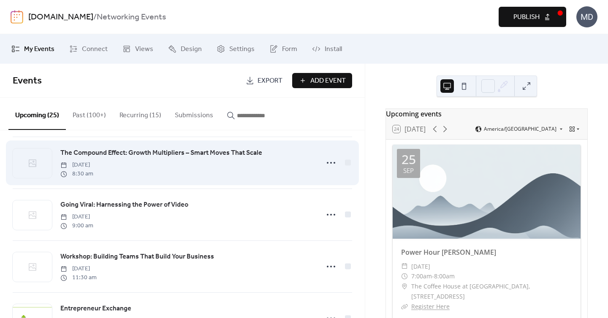
click at [179, 153] on span "The Compound Effect: Growth Multipliers – Smart Moves That Scale" at bounding box center [161, 153] width 202 height 10
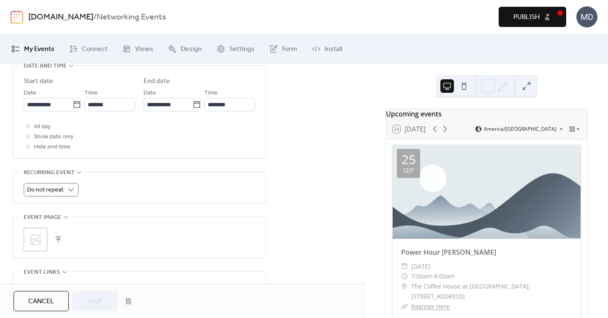
scroll to position [333, 0]
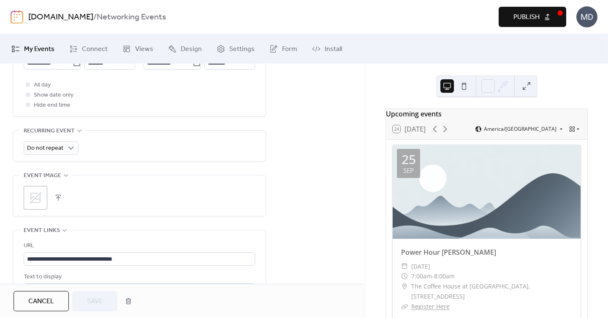
click at [31, 204] on icon at bounding box center [36, 198] width 14 height 14
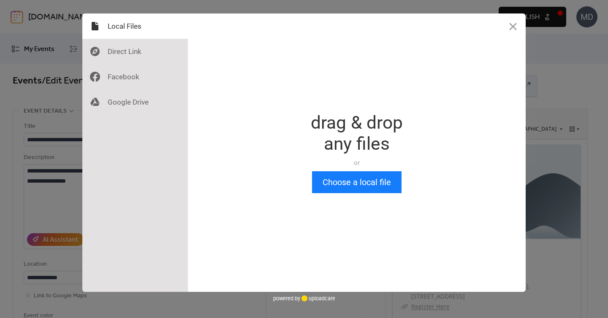
scroll to position [0, 0]
click at [374, 193] on button "Choose a local file" at bounding box center [356, 182] width 89 height 22
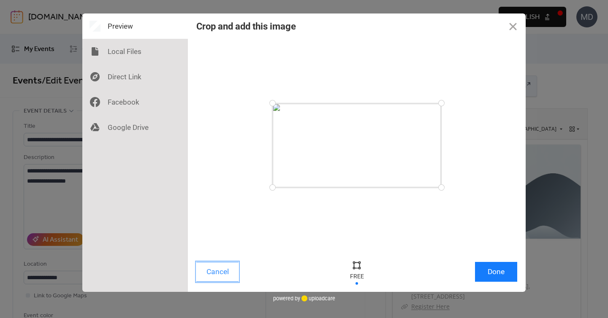
click at [227, 268] on button "Cancel" at bounding box center [217, 272] width 42 height 20
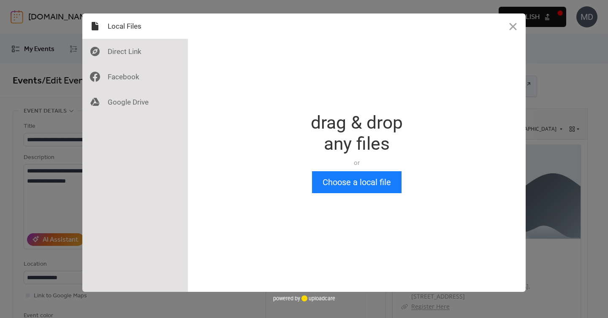
click at [407, 177] on div "Drop a file here drag & drop any files or Upload files from your computer Choos…" at bounding box center [357, 153] width 338 height 279
click at [390, 180] on button "Choose a local file" at bounding box center [356, 182] width 89 height 22
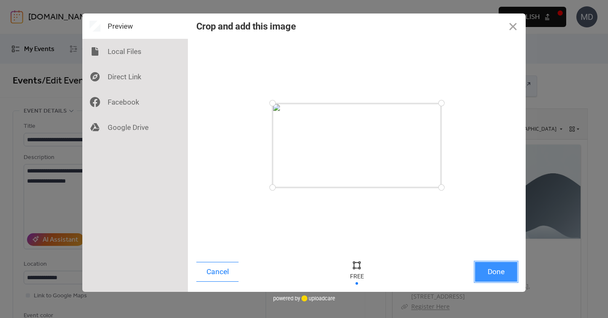
click at [500, 271] on button "Done" at bounding box center [496, 272] width 42 height 20
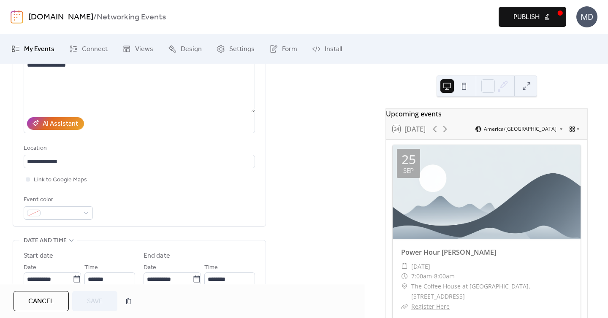
scroll to position [169, 0]
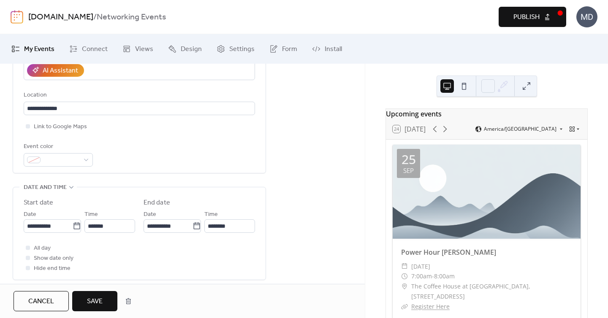
click at [107, 300] on button "Save" at bounding box center [94, 301] width 45 height 20
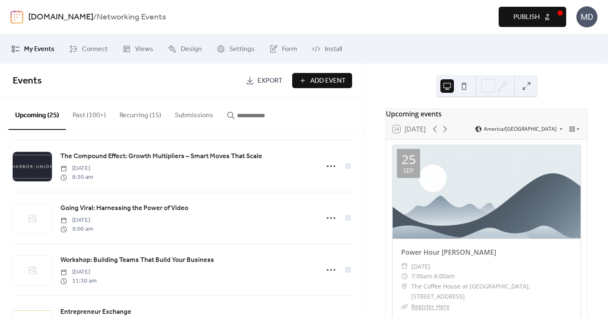
scroll to position [679, 0]
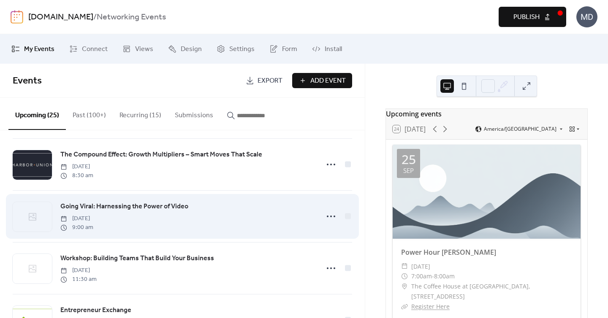
click at [119, 207] on span "Going Viral: Harnessing the Power of Video" at bounding box center [124, 207] width 128 height 10
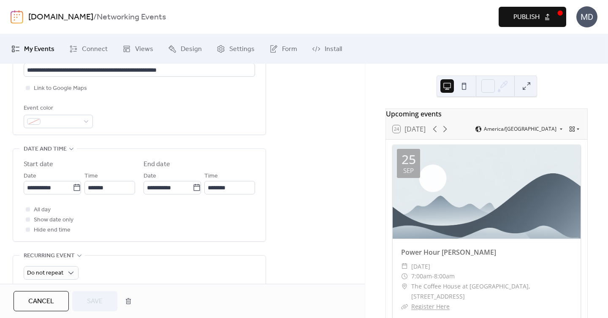
scroll to position [260, 0]
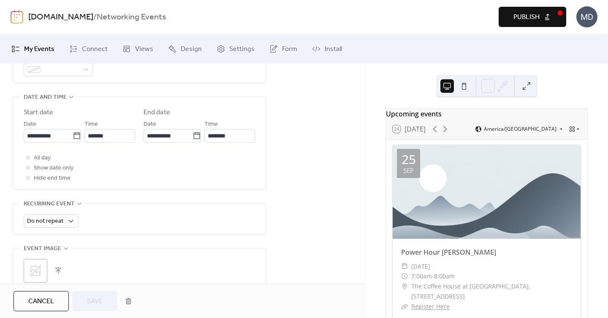
click at [48, 262] on div ";" at bounding box center [139, 271] width 231 height 24
click at [39, 266] on icon at bounding box center [36, 271] width 14 height 14
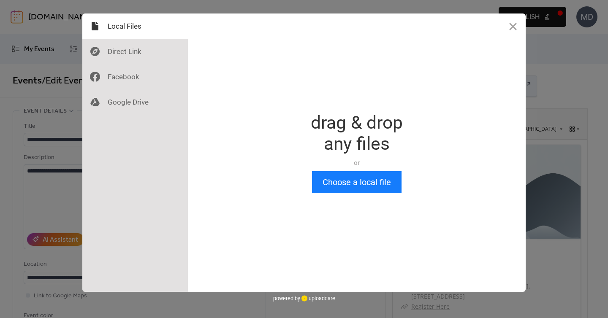
click at [322, 200] on div "Drop a file here drag & drop any files or Upload files from your computer Choos…" at bounding box center [357, 153] width 338 height 279
click at [324, 189] on button "Choose a local file" at bounding box center [356, 182] width 89 height 22
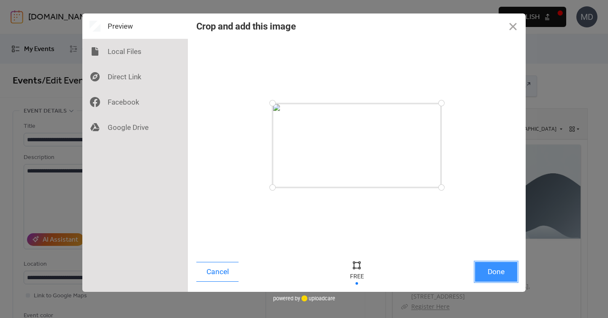
click at [501, 268] on button "Done" at bounding box center [496, 272] width 42 height 20
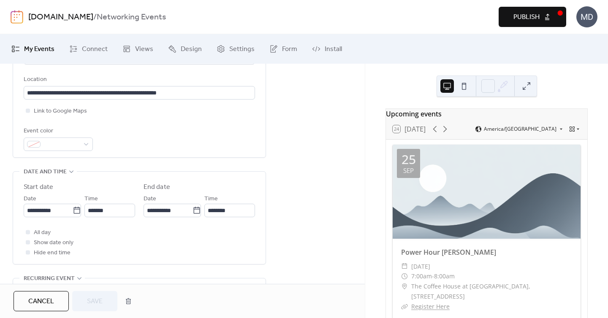
scroll to position [294, 0]
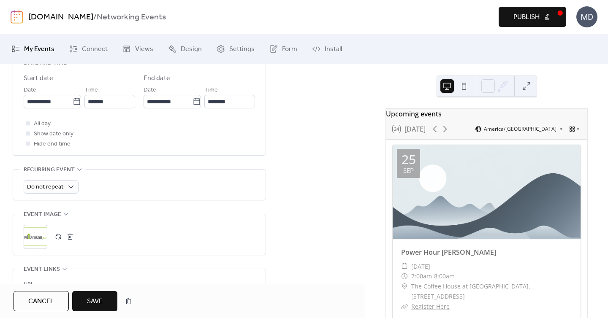
click at [86, 300] on button "Save" at bounding box center [94, 301] width 45 height 20
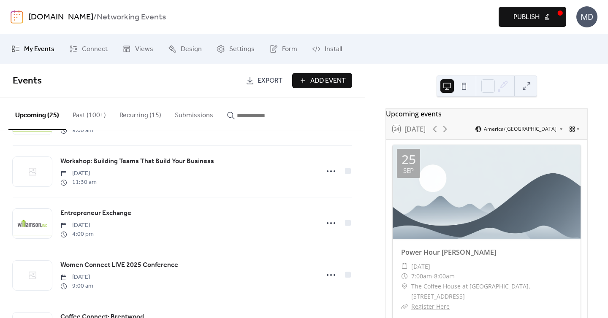
scroll to position [729, 0]
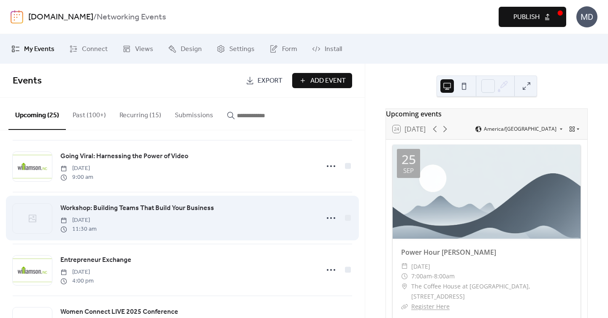
click at [144, 207] on span "Workshop: Building Teams That Build Your Business" at bounding box center [137, 208] width 154 height 10
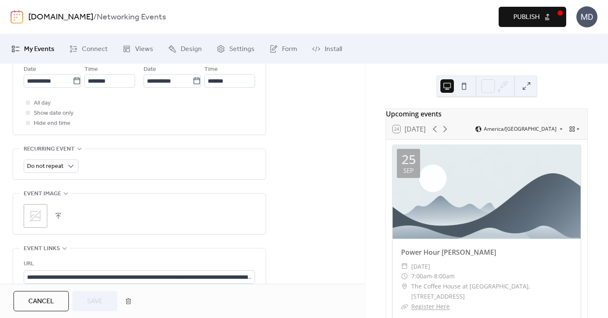
scroll to position [367, 0]
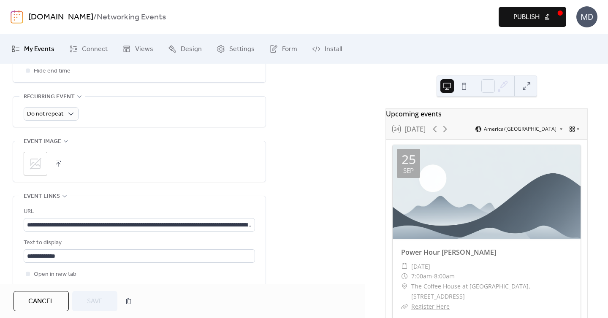
click at [44, 167] on div ";" at bounding box center [36, 164] width 24 height 24
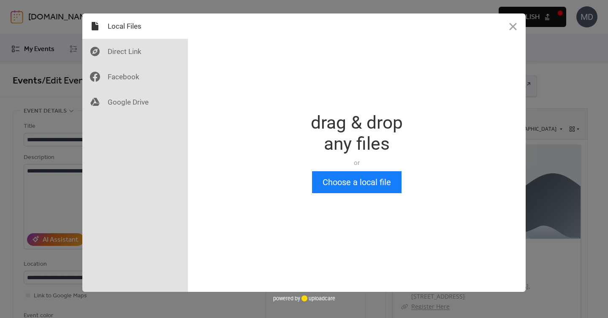
scroll to position [0, 0]
click at [319, 187] on button "Choose a local file" at bounding box center [356, 182] width 89 height 22
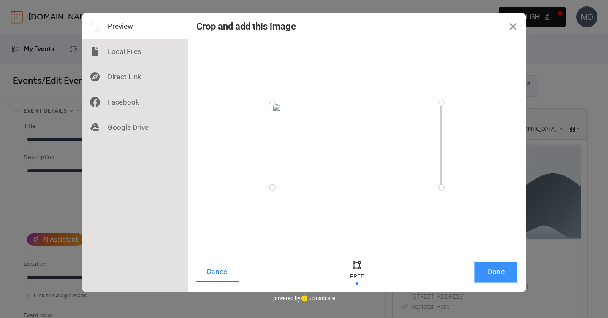
click at [485, 266] on button "Done" at bounding box center [496, 272] width 42 height 20
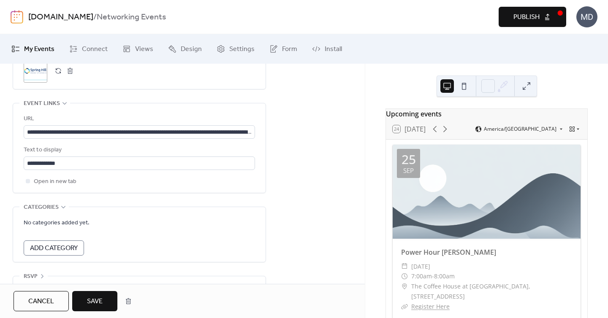
scroll to position [479, 0]
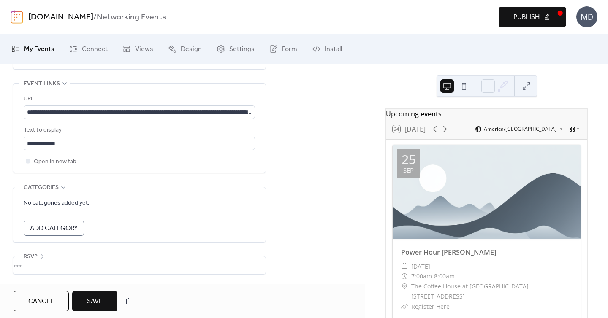
click at [100, 297] on span "Save" at bounding box center [95, 302] width 16 height 10
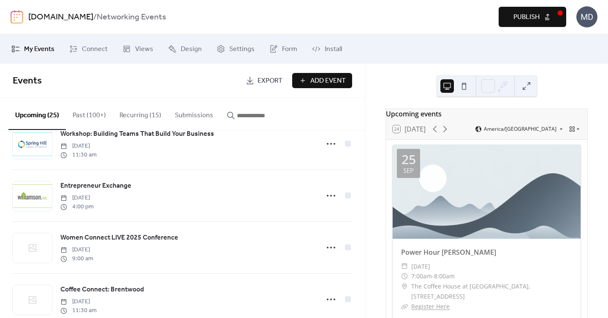
scroll to position [804, 0]
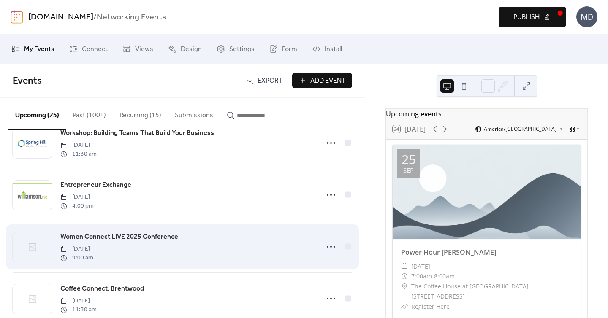
click at [126, 235] on span "Women Connect LIVE 2025 Conference" at bounding box center [119, 237] width 118 height 10
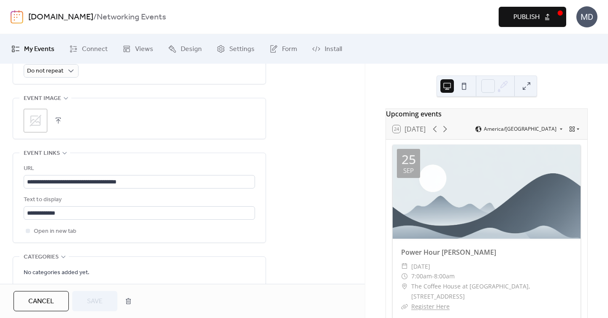
scroll to position [445, 0]
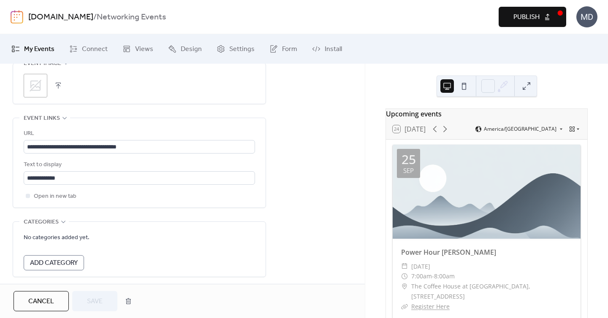
click at [33, 94] on div ";" at bounding box center [36, 86] width 24 height 24
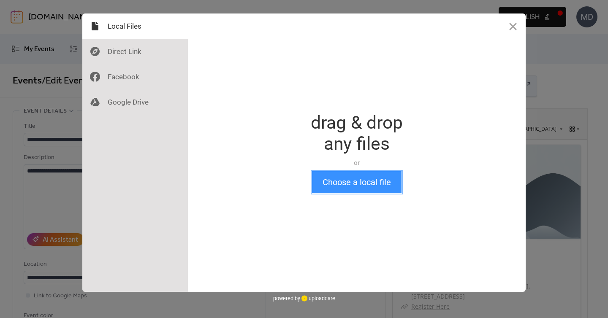
click at [323, 183] on button "Choose a local file" at bounding box center [356, 182] width 89 height 22
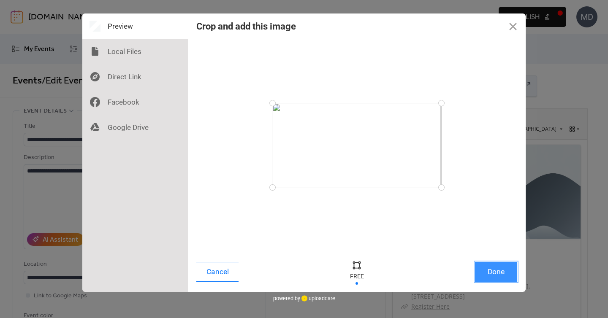
click at [503, 267] on button "Done" at bounding box center [496, 272] width 42 height 20
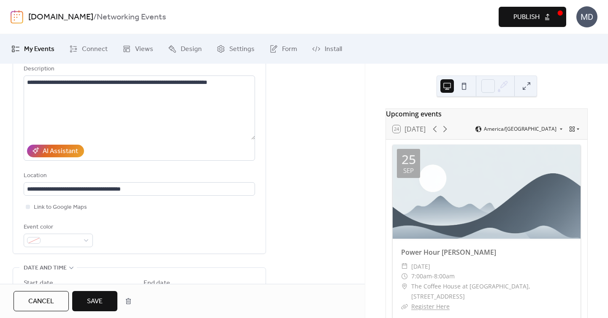
scroll to position [107, 0]
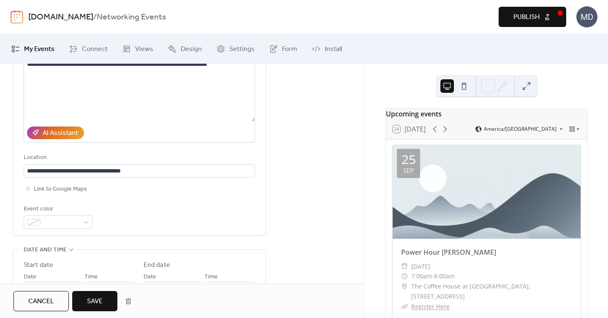
click at [101, 298] on span "Save" at bounding box center [95, 302] width 16 height 10
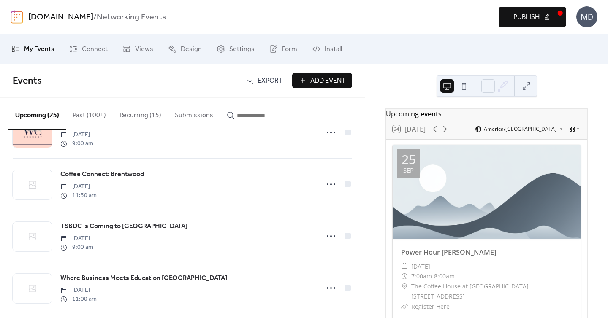
scroll to position [911, 0]
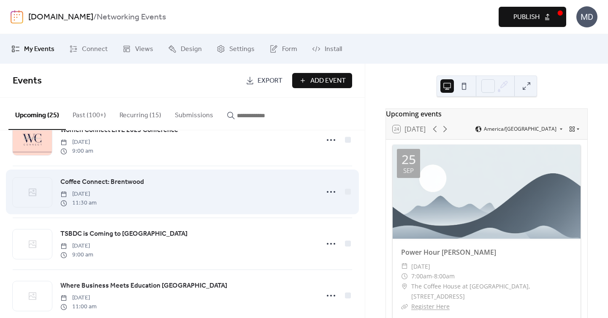
click at [102, 181] on span "Coffee Connect: Brentwood" at bounding box center [102, 182] width 84 height 10
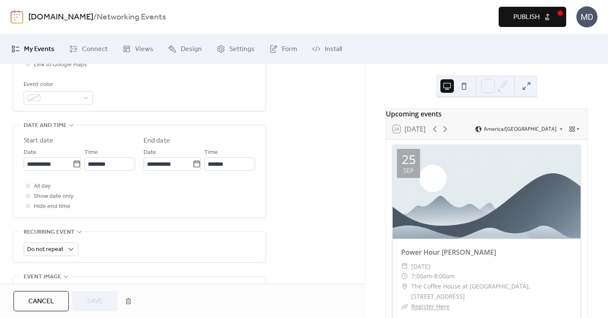
scroll to position [267, 0]
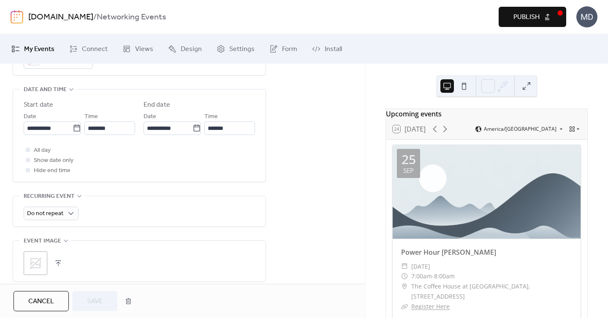
click at [38, 257] on icon at bounding box center [36, 264] width 14 height 14
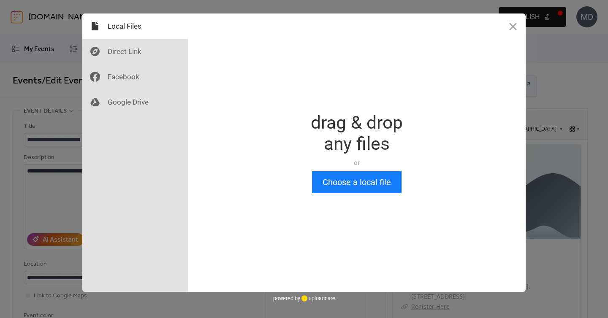
scroll to position [0, 0]
click at [329, 180] on button "Choose a local file" at bounding box center [356, 182] width 89 height 22
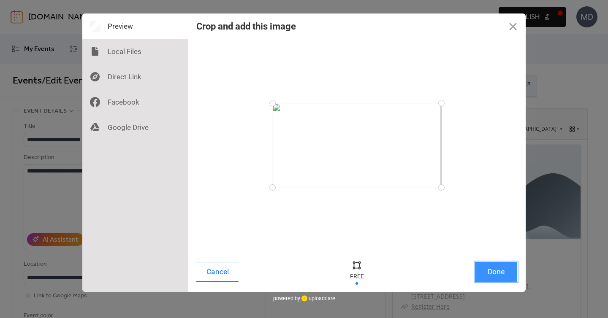
click at [498, 273] on button "Done" at bounding box center [496, 272] width 42 height 20
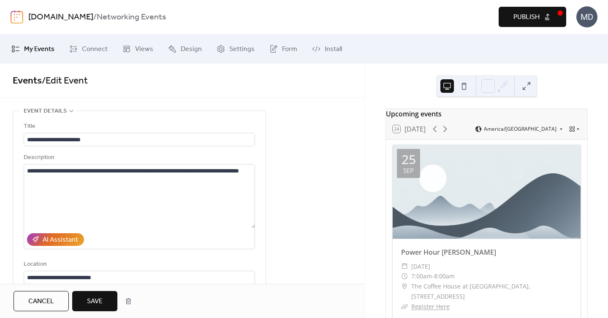
click at [93, 304] on span "Save" at bounding box center [95, 302] width 16 height 10
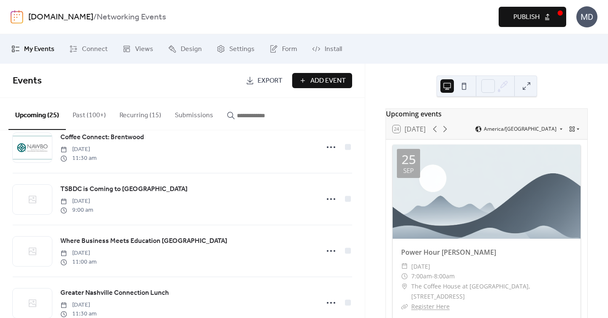
scroll to position [1009, 0]
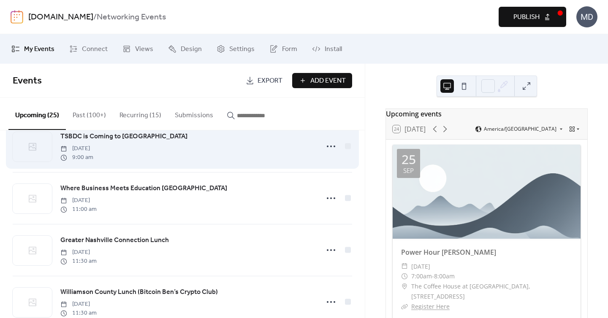
click at [109, 136] on span "TSBDC is Coming to Spring Hill" at bounding box center [123, 137] width 127 height 10
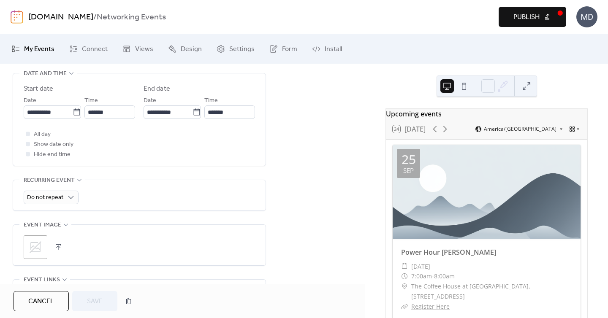
scroll to position [311, 0]
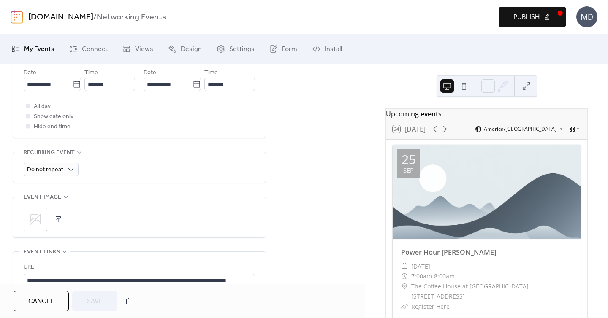
click at [32, 220] on icon at bounding box center [36, 220] width 12 height 12
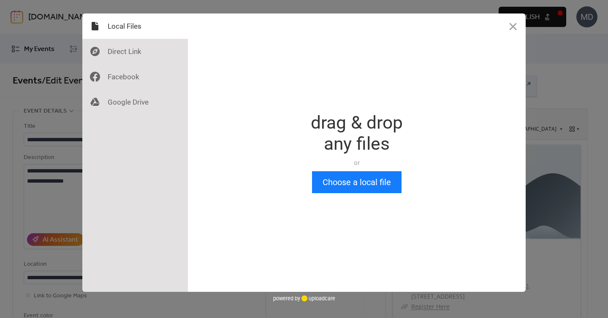
scroll to position [0, 0]
click at [347, 188] on button "Choose a local file" at bounding box center [356, 182] width 89 height 22
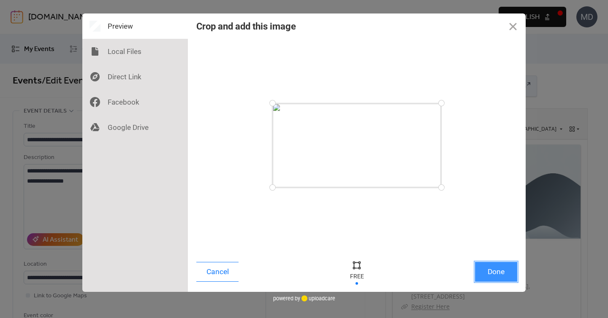
click at [496, 264] on button "Done" at bounding box center [496, 272] width 42 height 20
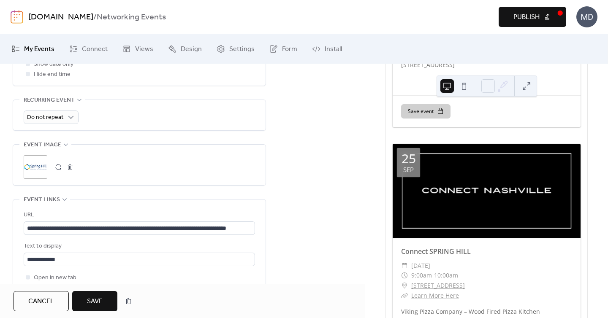
scroll to position [0, 0]
click at [111, 302] on button "Save" at bounding box center [94, 301] width 45 height 20
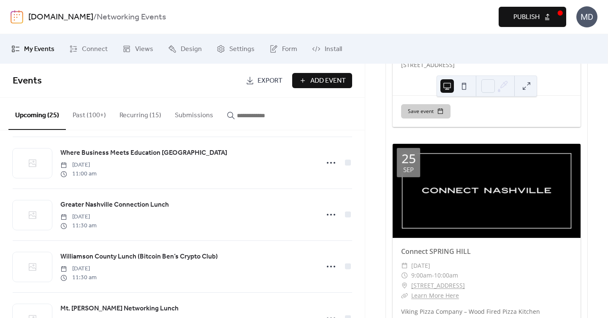
scroll to position [1039, 0]
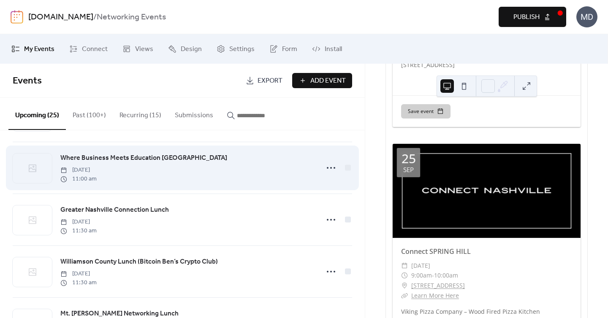
click at [174, 157] on span "Where Business Meets Education Luncheon" at bounding box center [143, 158] width 167 height 10
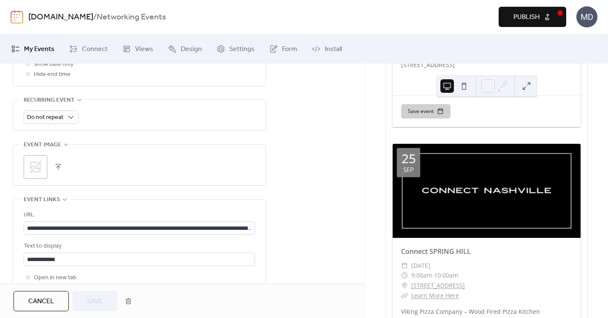
scroll to position [365, 0]
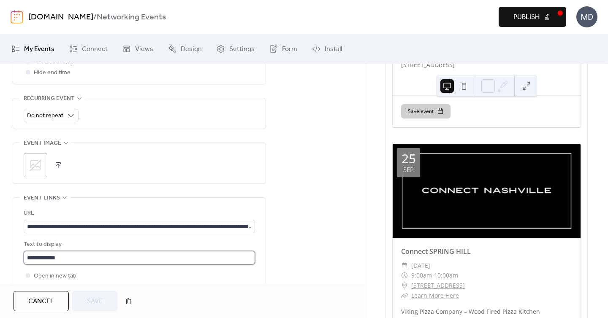
click at [170, 252] on input "**********" at bounding box center [139, 258] width 231 height 14
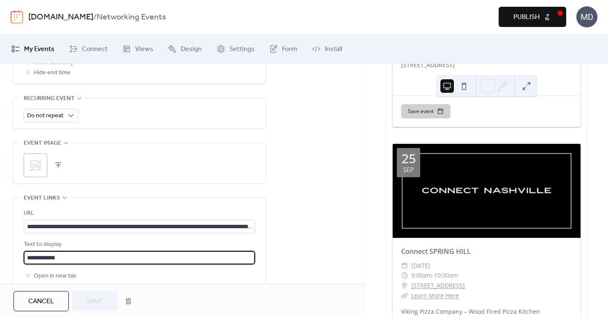
click at [33, 170] on icon at bounding box center [36, 166] width 12 height 12
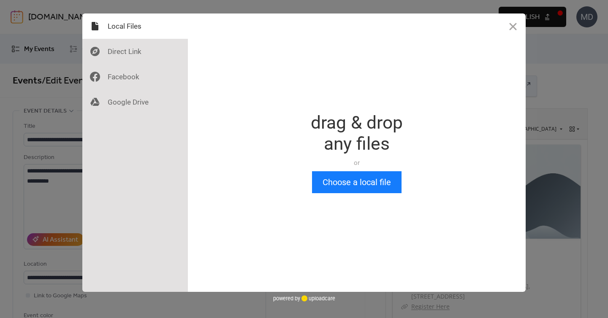
scroll to position [0, 0]
click at [346, 198] on div "Drop a file here drag & drop any files or Upload files from your computer Choos…" at bounding box center [357, 153] width 338 height 279
click at [351, 191] on button "Choose a local file" at bounding box center [356, 182] width 89 height 22
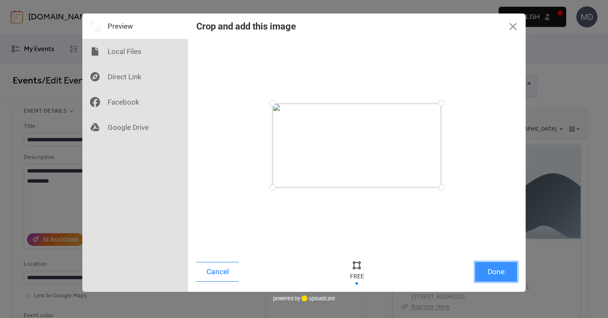
click at [491, 275] on button "Done" at bounding box center [496, 272] width 42 height 20
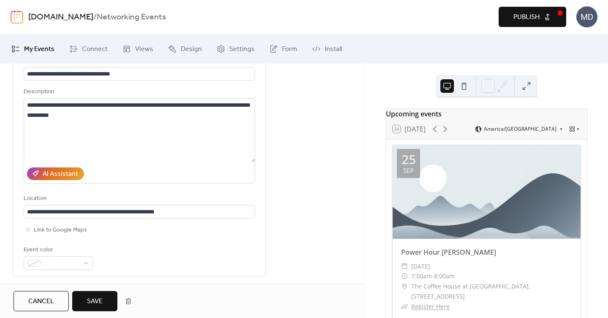
scroll to position [90, 0]
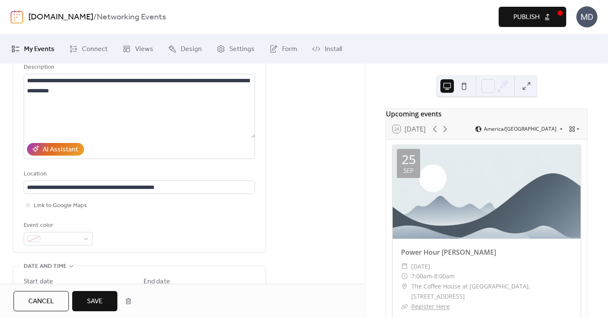
click at [92, 299] on span "Save" at bounding box center [95, 302] width 16 height 10
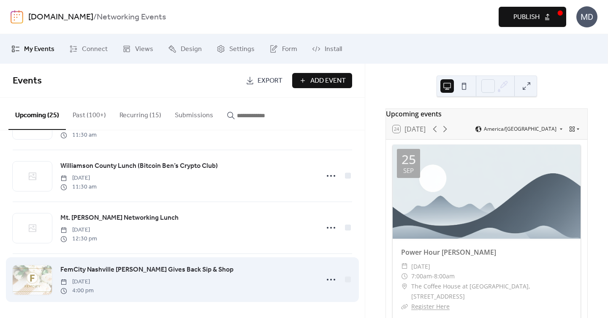
scroll to position [1090, 0]
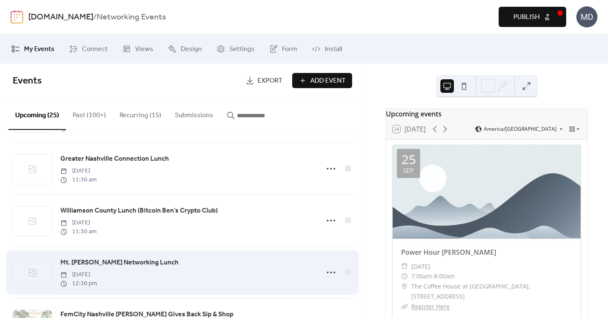
click at [105, 260] on span "Mt. Juliet Networking Lunch" at bounding box center [119, 263] width 118 height 10
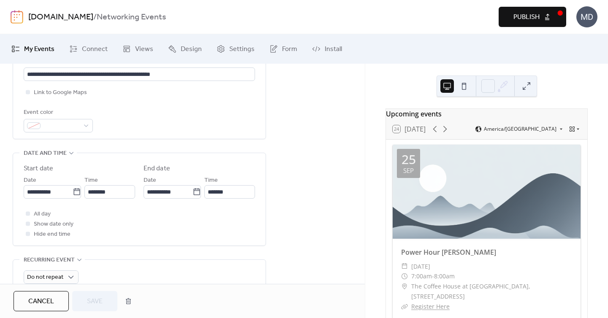
scroll to position [322, 0]
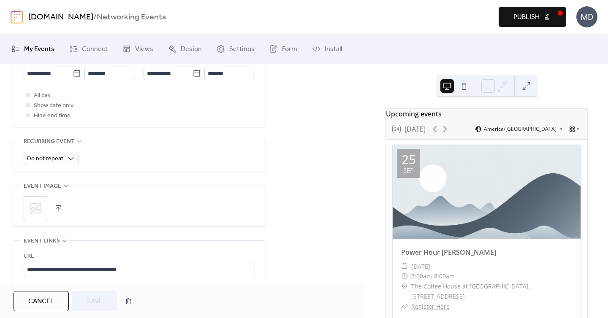
click at [46, 204] on div ";" at bounding box center [36, 209] width 24 height 24
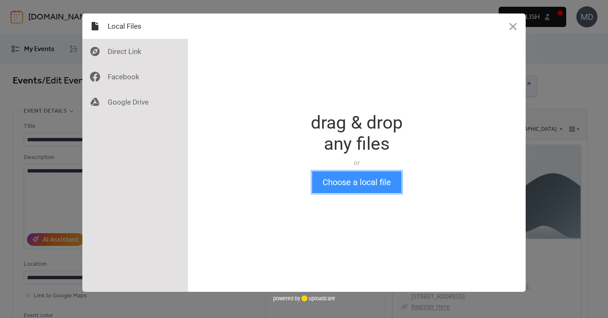
click at [332, 178] on button "Choose a local file" at bounding box center [356, 182] width 89 height 22
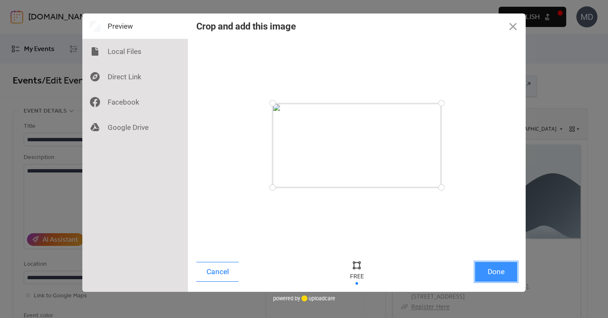
click at [504, 272] on button "Done" at bounding box center [496, 272] width 42 height 20
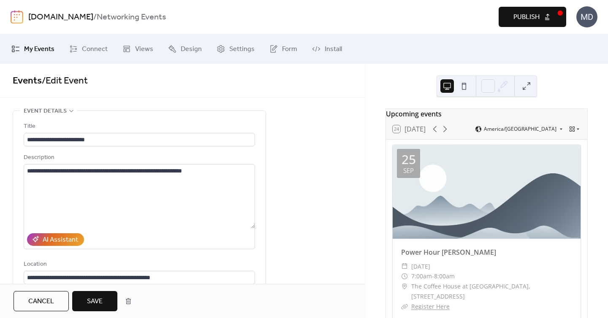
click at [96, 303] on span "Save" at bounding box center [95, 302] width 16 height 10
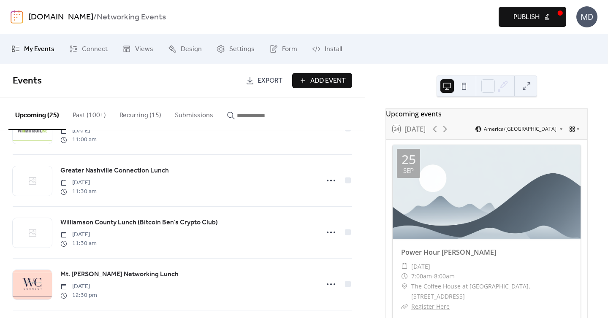
scroll to position [1135, 0]
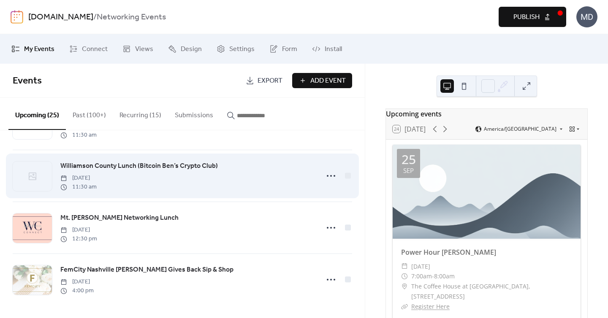
click at [97, 165] on span "Williamson County Lunch (Bitcoin Ben’s Crypto Club)" at bounding box center [138, 166] width 157 height 10
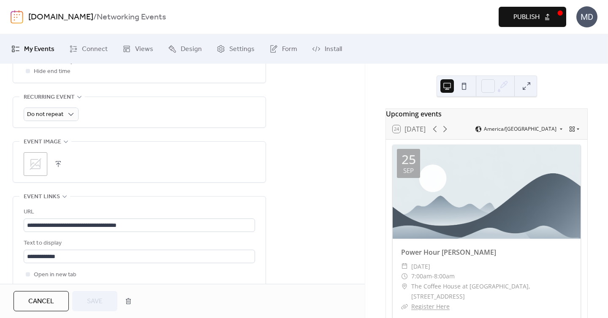
scroll to position [337, 0]
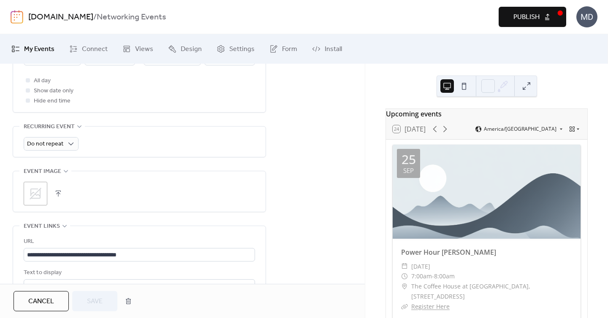
click at [43, 195] on div ";" at bounding box center [36, 194] width 24 height 24
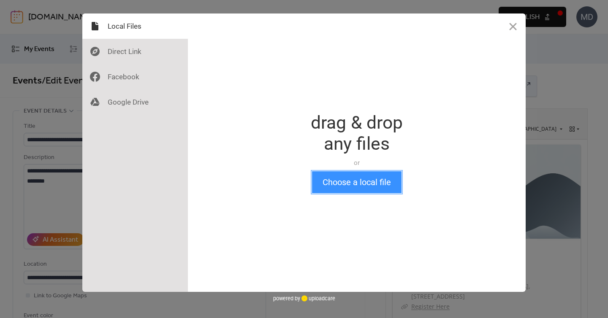
click at [345, 191] on button "Choose a local file" at bounding box center [356, 182] width 89 height 22
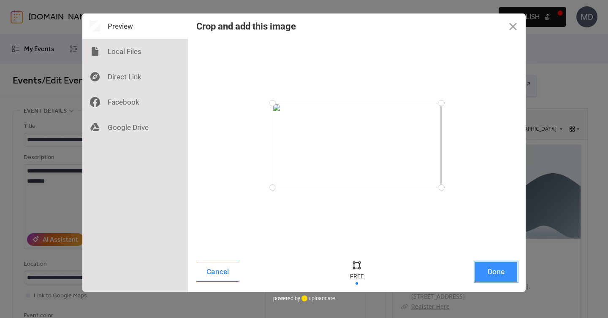
click at [510, 274] on button "Done" at bounding box center [496, 272] width 42 height 20
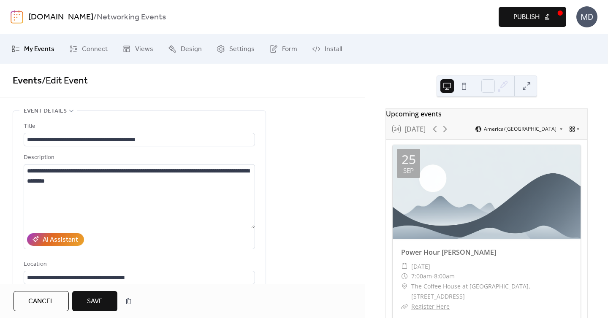
click at [106, 294] on button "Save" at bounding box center [94, 301] width 45 height 20
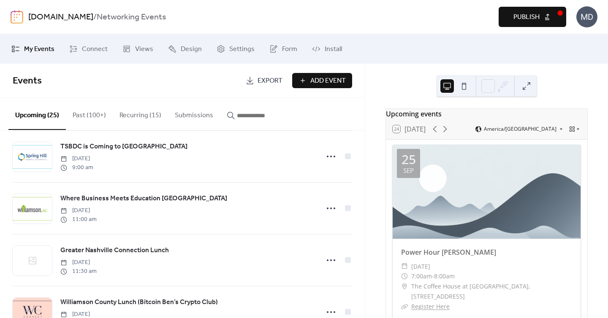
scroll to position [998, 0]
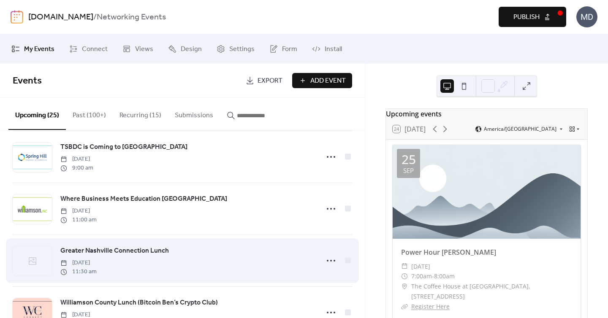
click at [94, 254] on span "Greater Nashville Connection Lunch" at bounding box center [114, 251] width 108 height 10
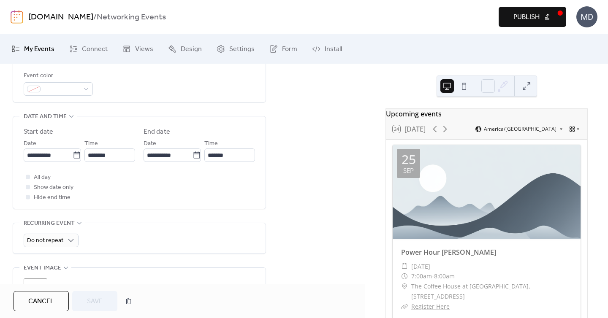
scroll to position [291, 0]
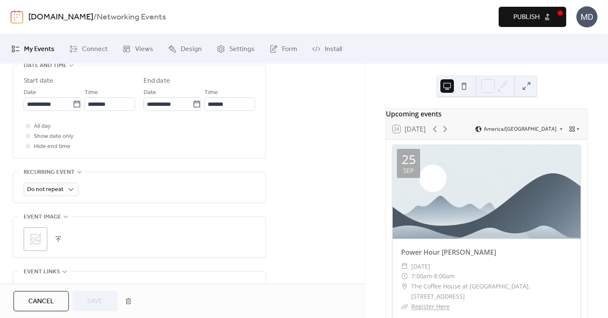
click at [41, 243] on icon at bounding box center [36, 240] width 14 height 14
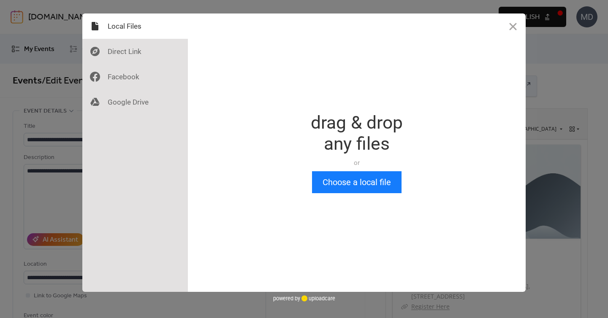
scroll to position [0, 0]
click at [330, 179] on button "Choose a local file" at bounding box center [356, 182] width 89 height 22
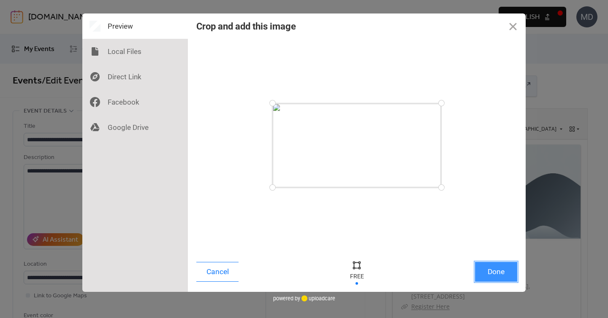
click at [505, 273] on button "Done" at bounding box center [496, 272] width 42 height 20
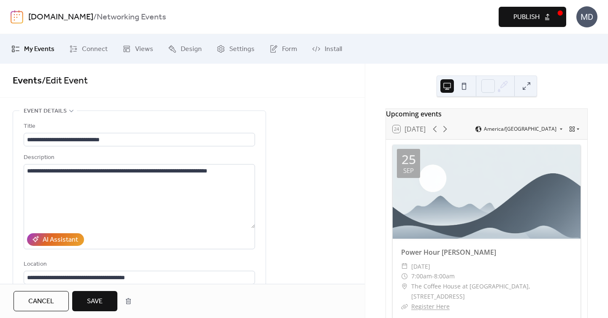
click at [504, 25] on button "Publish" at bounding box center [532, 17] width 68 height 20
click at [90, 304] on span "Save" at bounding box center [95, 302] width 16 height 10
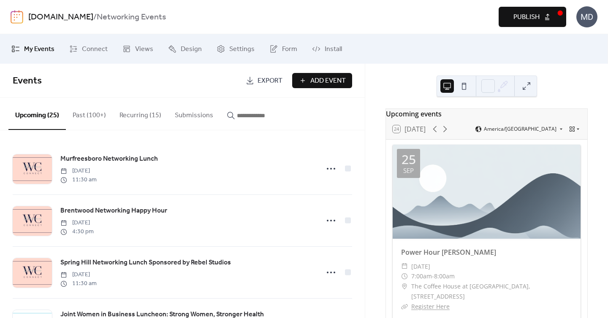
click at [514, 10] on button "Publish" at bounding box center [532, 17] width 68 height 20
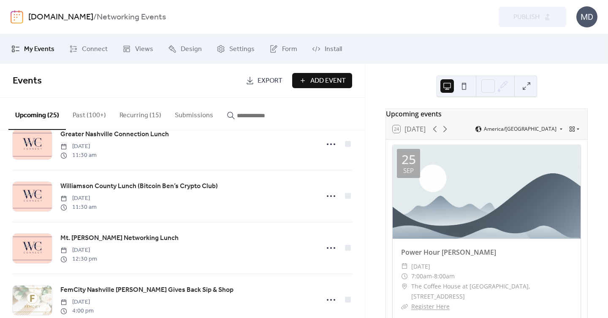
scroll to position [1135, 0]
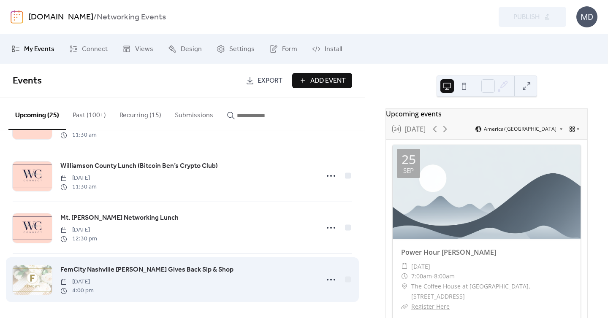
click at [171, 268] on span "FemCity Nashville Kendra Scott Gives Back Sip & Shop" at bounding box center [146, 270] width 173 height 10
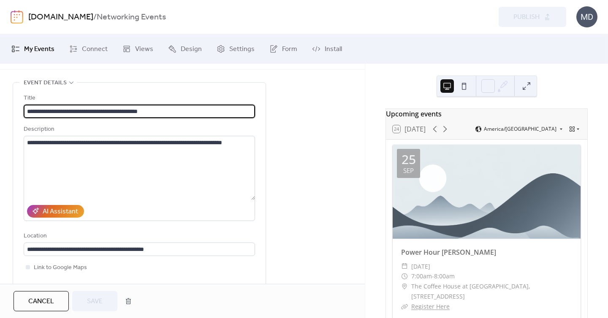
scroll to position [27, 0]
